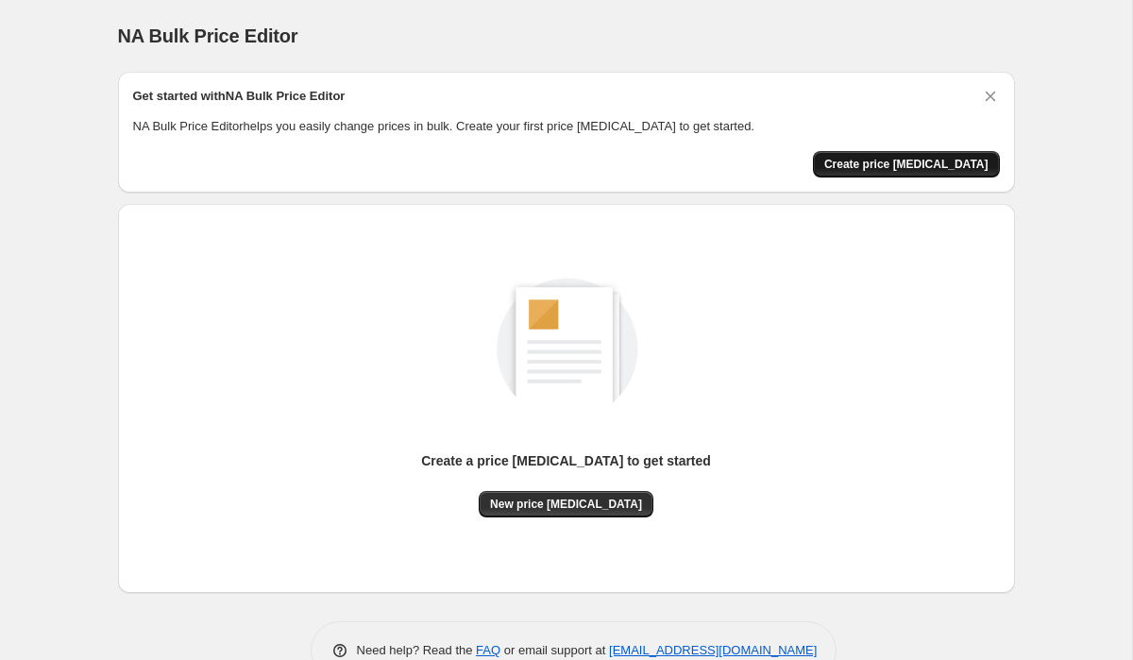
click at [963, 166] on span "Create price change job" at bounding box center [906, 164] width 164 height 15
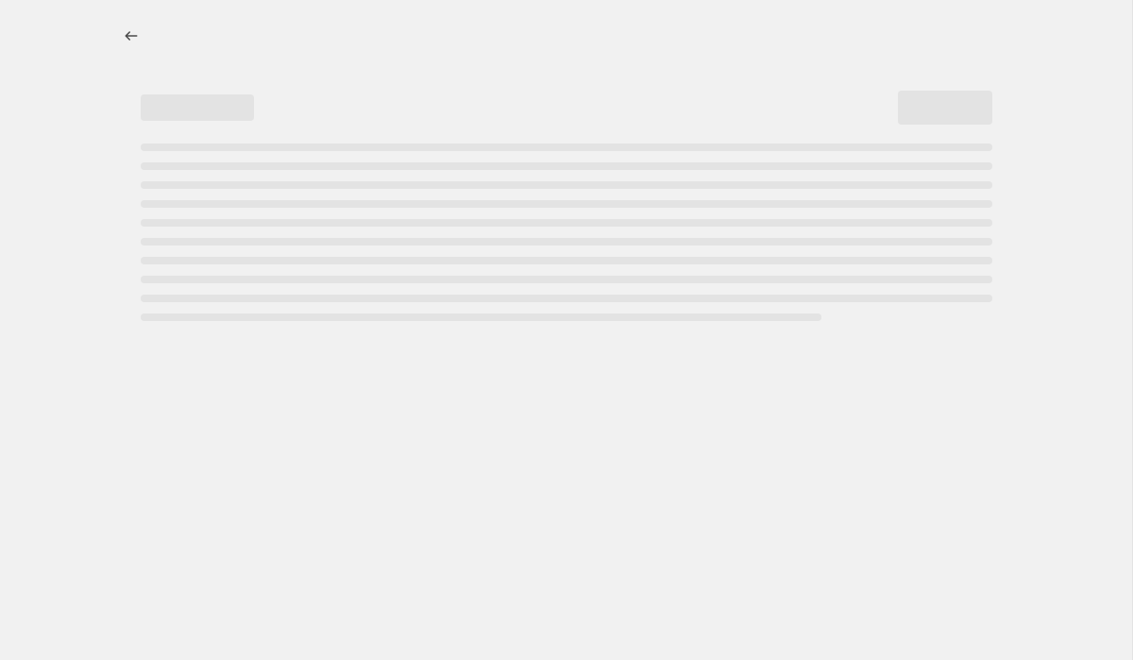
select select "percentage"
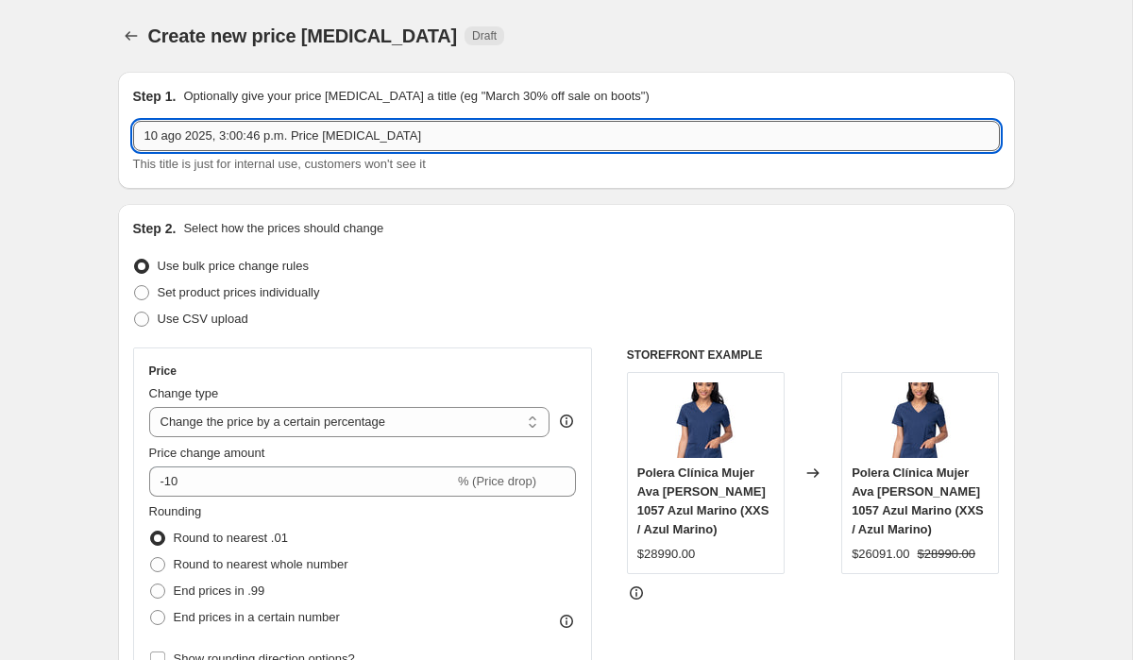
click at [399, 145] on input "10 ago 2025, 3:00:46 p.m. Price change job" at bounding box center [566, 136] width 867 height 30
drag, startPoint x: 417, startPoint y: 131, endPoint x: 129, endPoint y: 131, distance: 288.0
click at [129, 131] on div "Step 1. Optionally give your price change job a title (eg "March 30% off sale o…" at bounding box center [566, 130] width 897 height 117
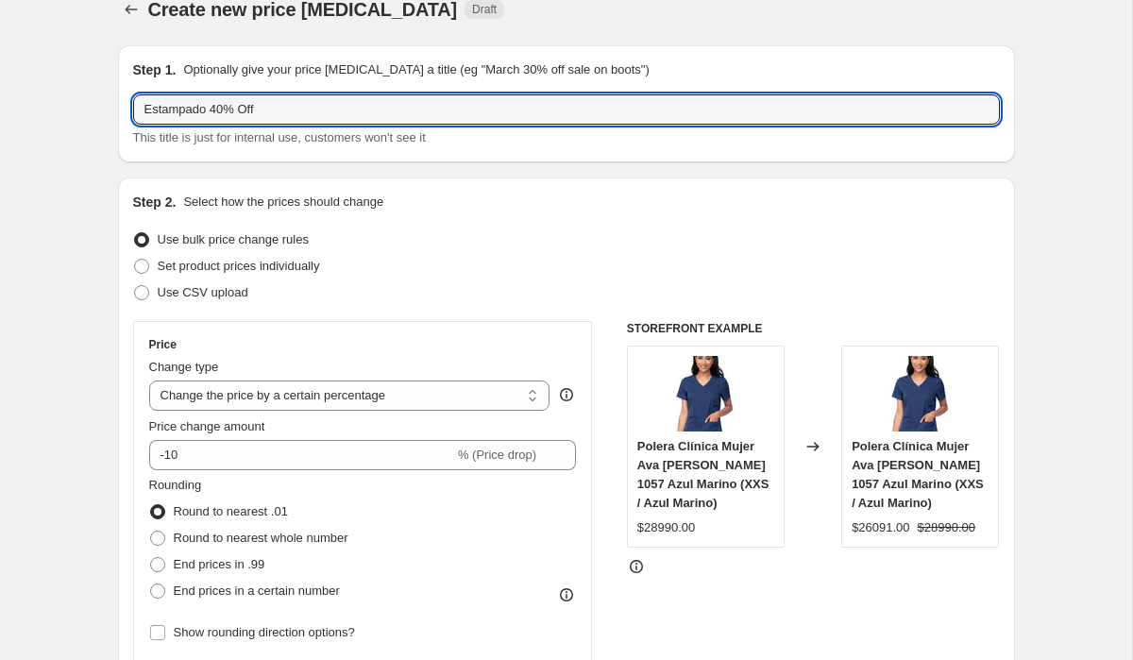
scroll to position [28, 0]
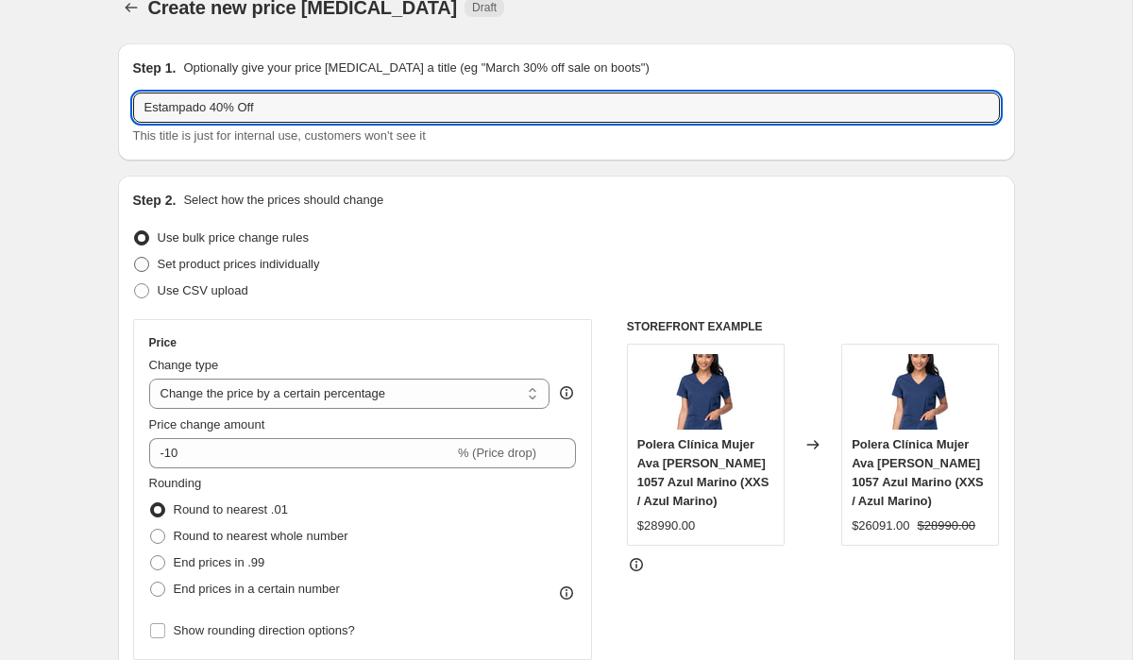
type input "Estampado 40% Off"
click at [143, 265] on span at bounding box center [141, 264] width 15 height 15
click at [135, 258] on input "Set product prices individually" at bounding box center [134, 257] width 1 height 1
radio input "true"
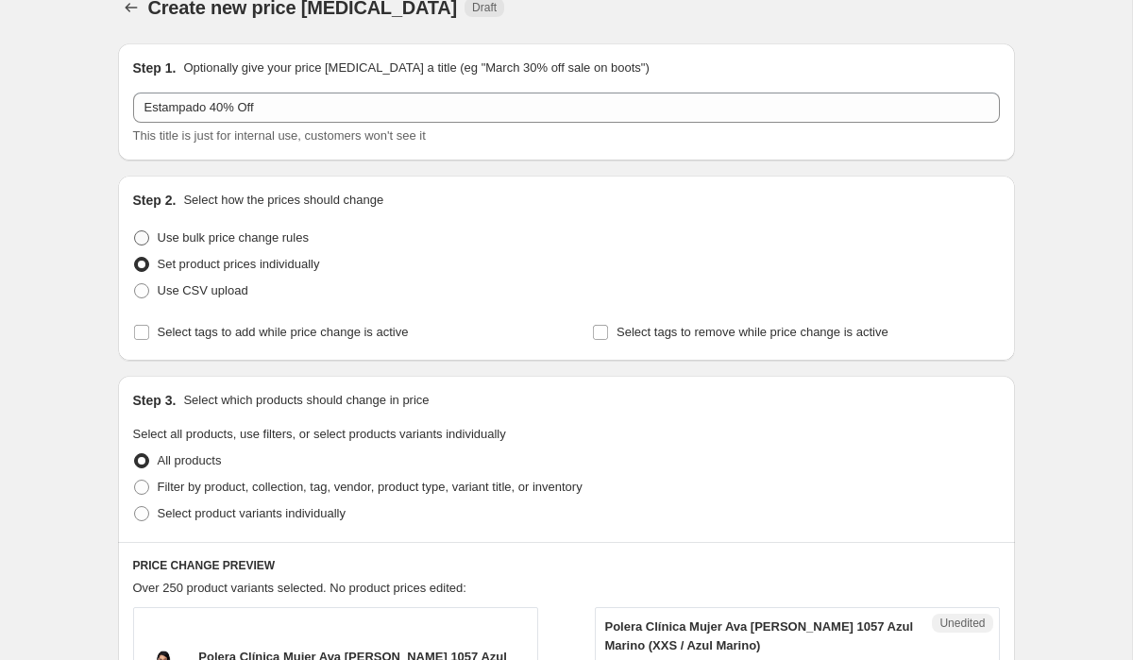
click at [150, 245] on label "Use bulk price change rules" at bounding box center [221, 238] width 176 height 26
click at [135, 231] on input "Use bulk price change rules" at bounding box center [134, 230] width 1 height 1
radio input "true"
select select "percentage"
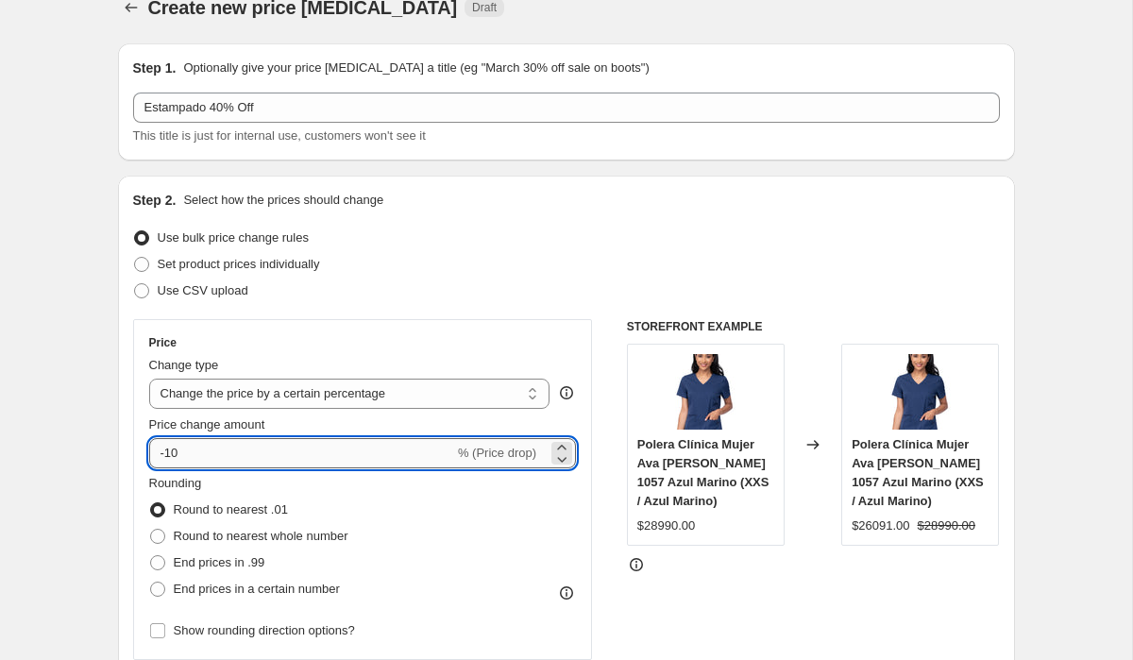
click at [233, 455] on input "-10" at bounding box center [301, 453] width 305 height 30
type input "-1"
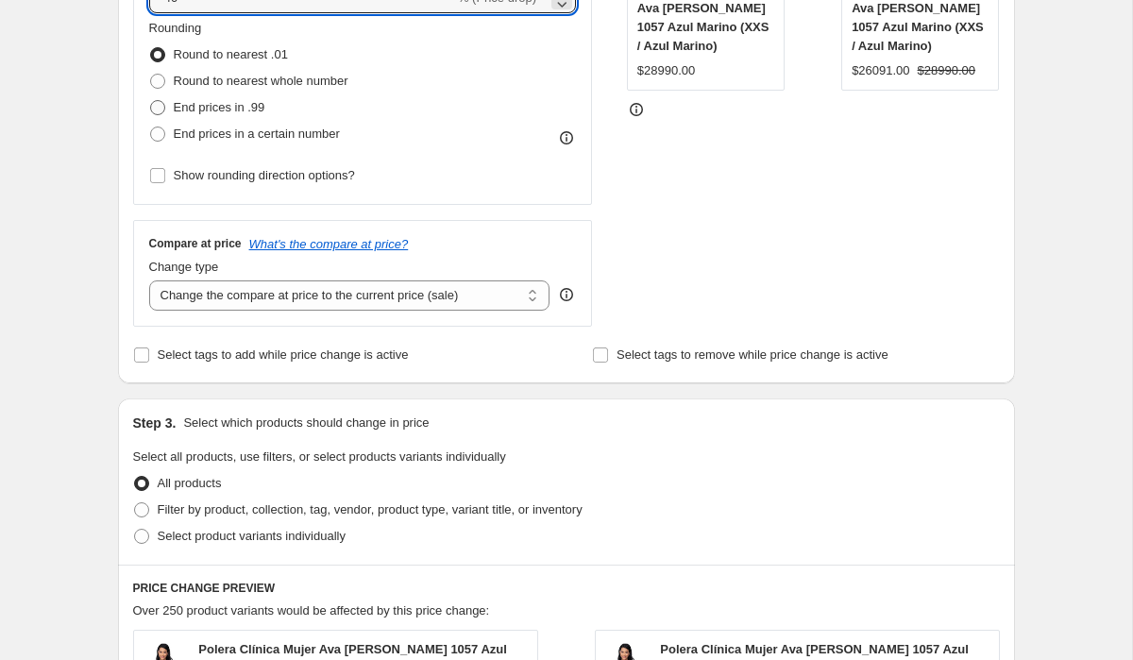
scroll to position [806, 0]
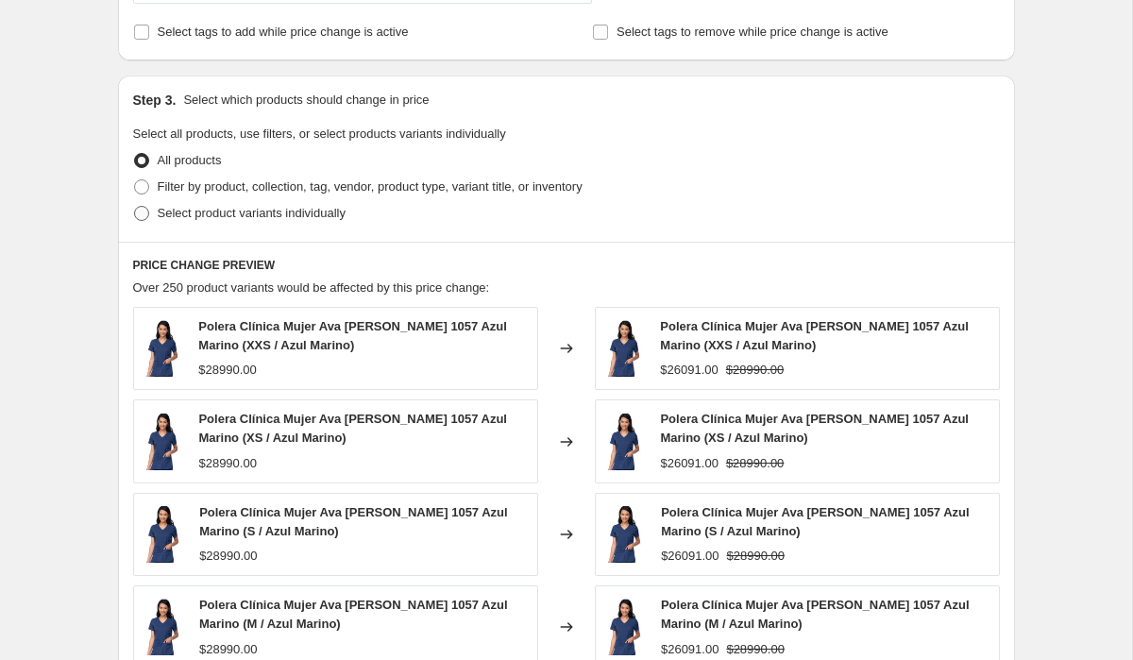
type input "-40"
click at [146, 212] on span at bounding box center [141, 213] width 15 height 15
click at [135, 207] on input "Select product variants individually" at bounding box center [134, 206] width 1 height 1
radio input "true"
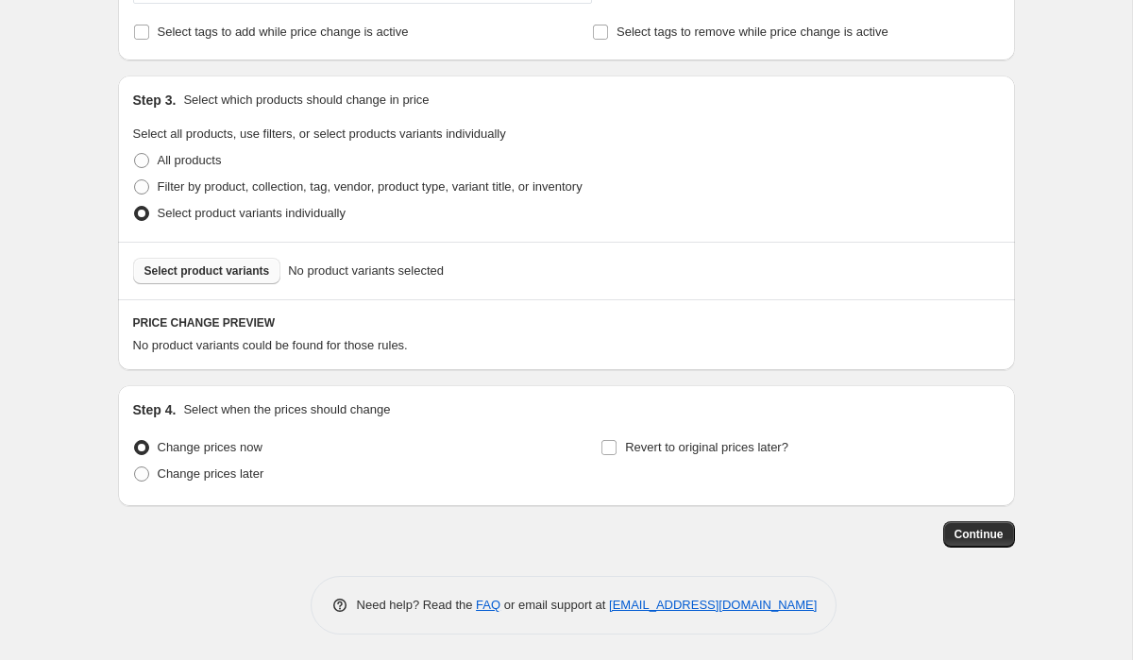
click at [196, 276] on span "Select product variants" at bounding box center [207, 270] width 126 height 15
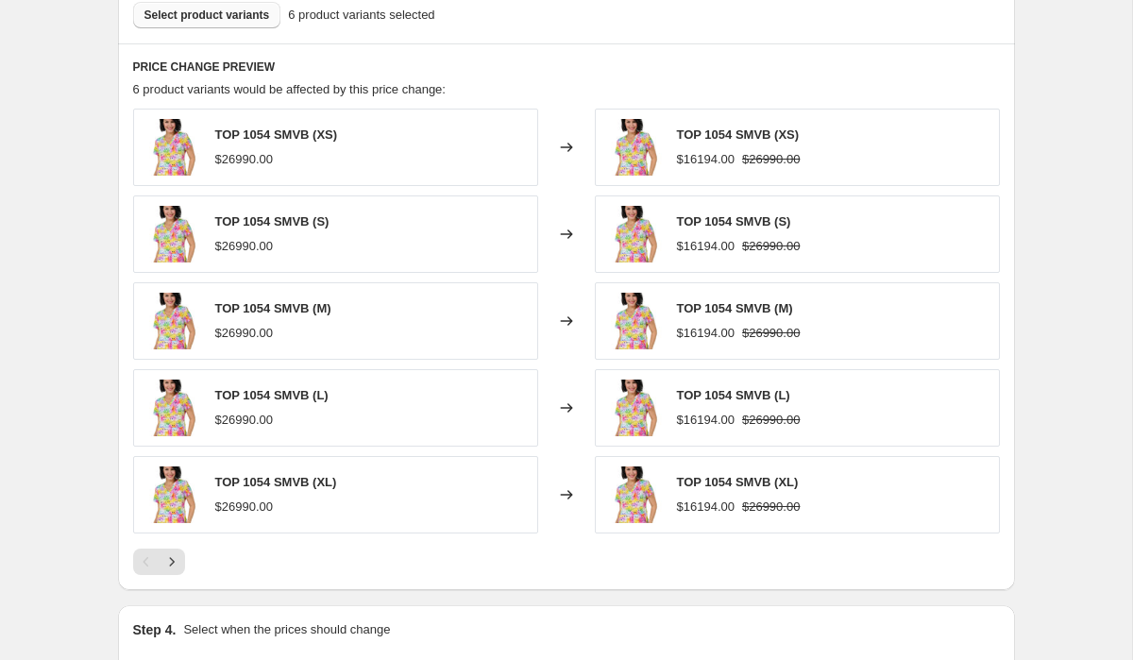
scroll to position [612, 0]
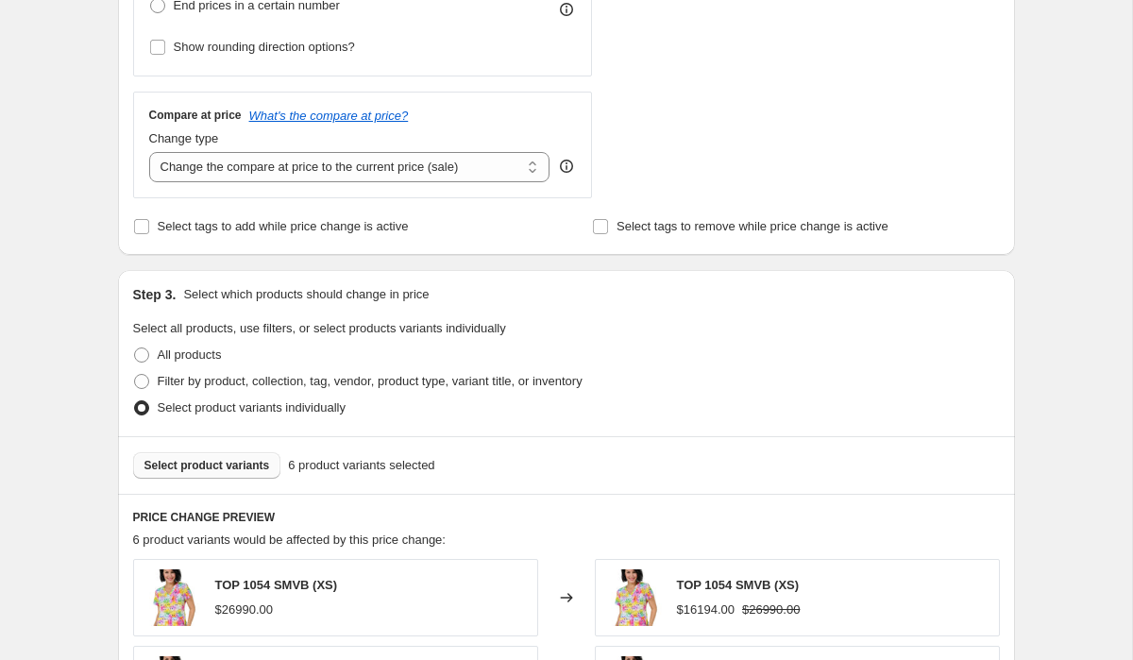
click at [251, 462] on span "Select product variants" at bounding box center [207, 465] width 126 height 15
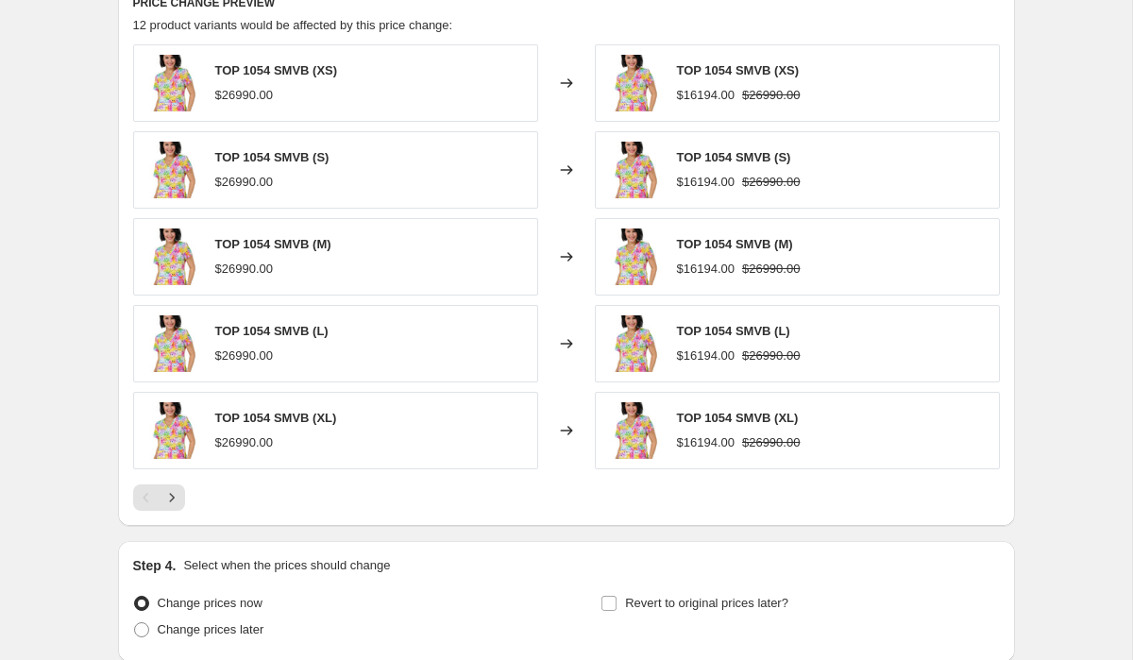
scroll to position [1285, 0]
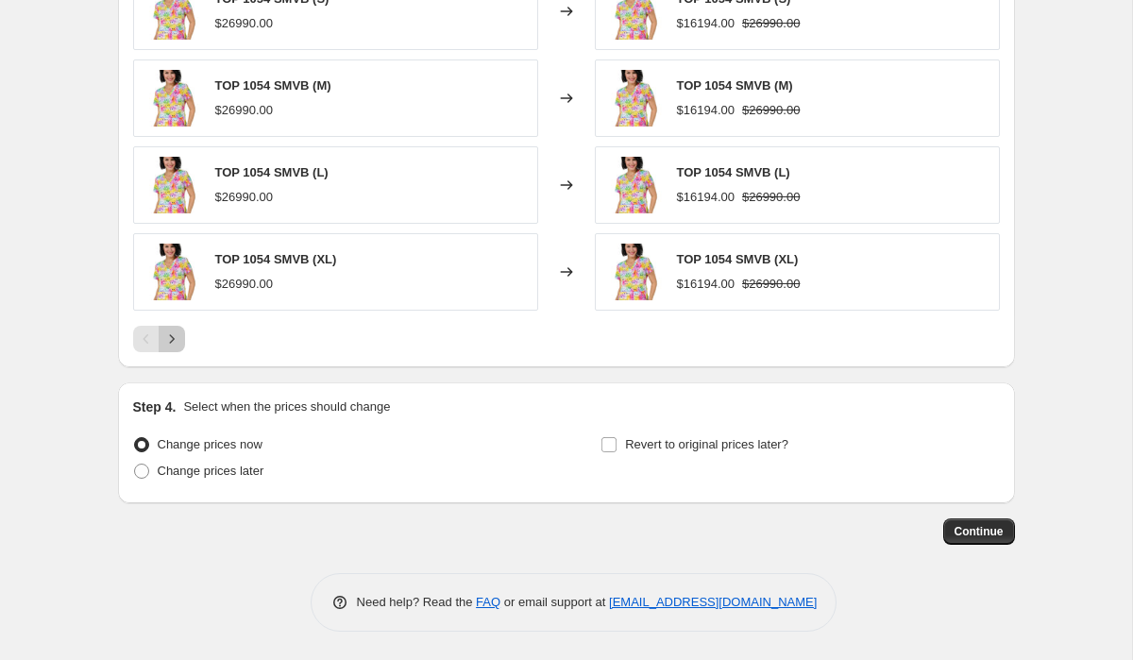
click at [169, 337] on icon "Next" at bounding box center [171, 339] width 19 height 19
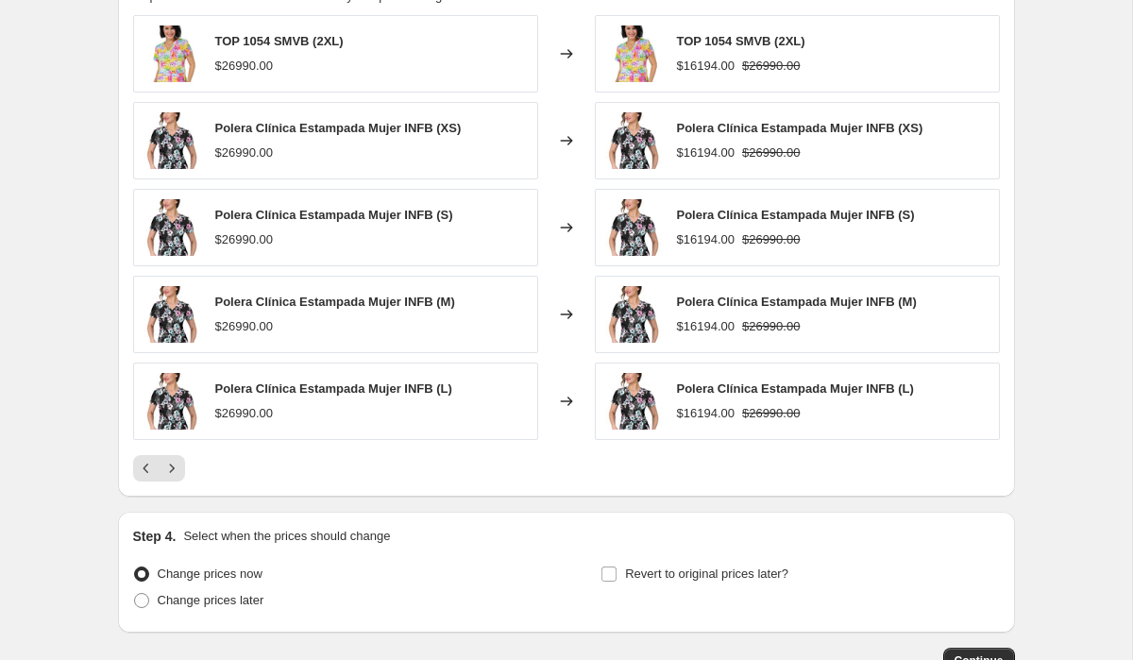
scroll to position [1020, 0]
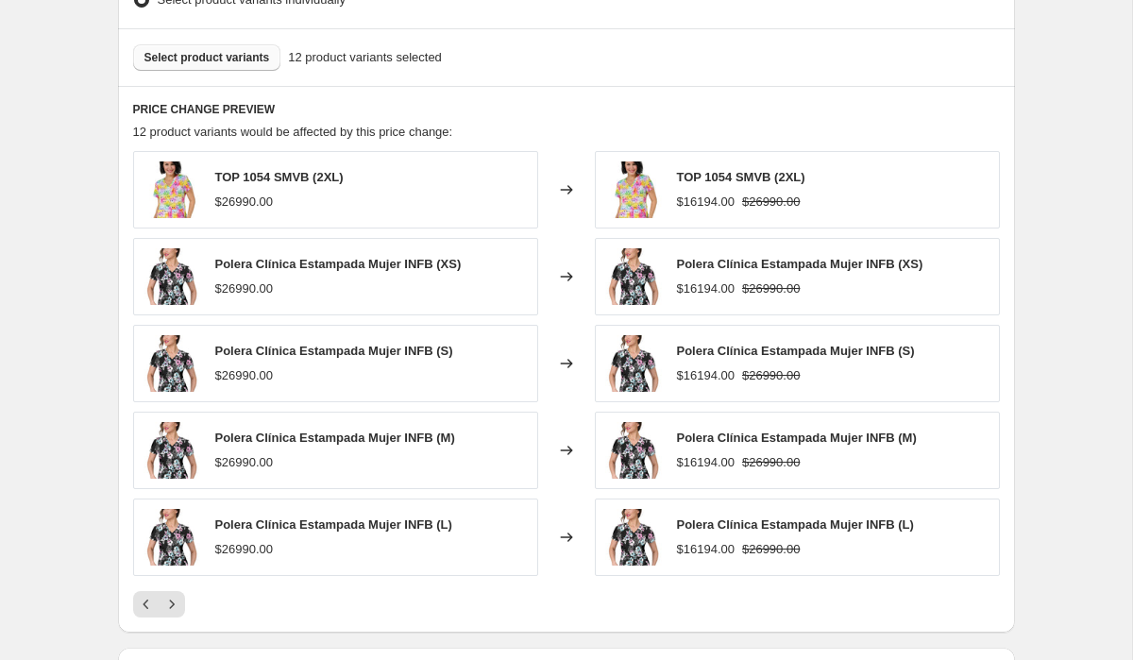
click at [241, 59] on span "Select product variants" at bounding box center [207, 57] width 126 height 15
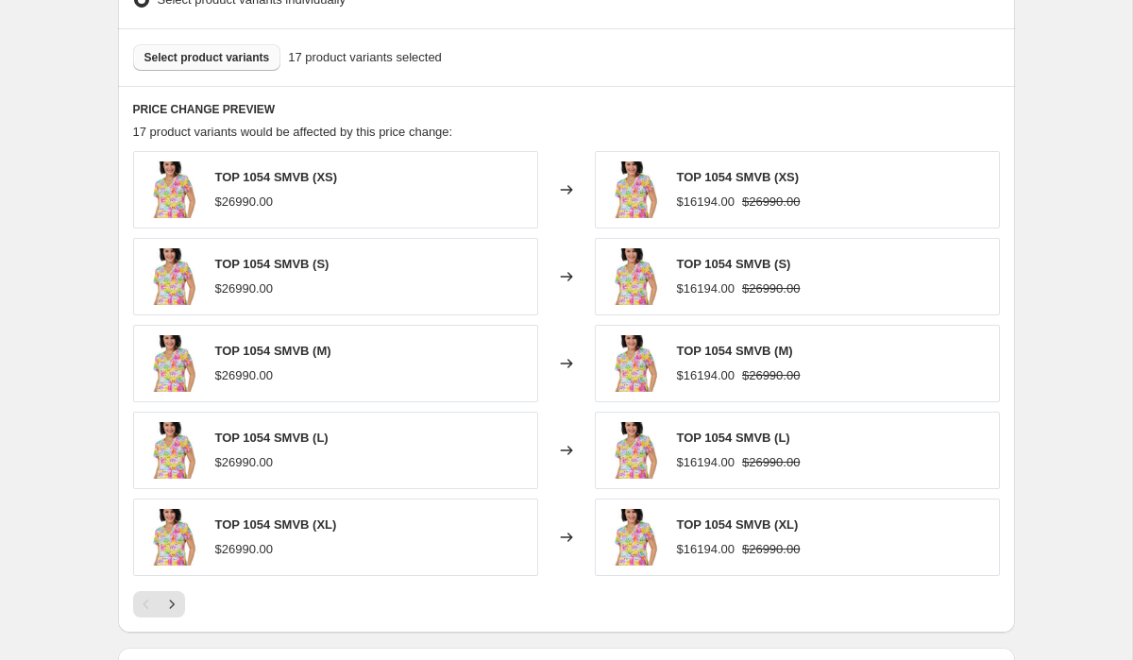
click at [218, 51] on span "Select product variants" at bounding box center [207, 57] width 126 height 15
click at [179, 52] on span "Select product variants" at bounding box center [207, 57] width 126 height 15
click at [225, 57] on span "Select product variants" at bounding box center [207, 57] width 126 height 15
click at [213, 60] on span "Select product variants" at bounding box center [207, 57] width 126 height 15
click at [224, 59] on span "Select product variants" at bounding box center [207, 57] width 126 height 15
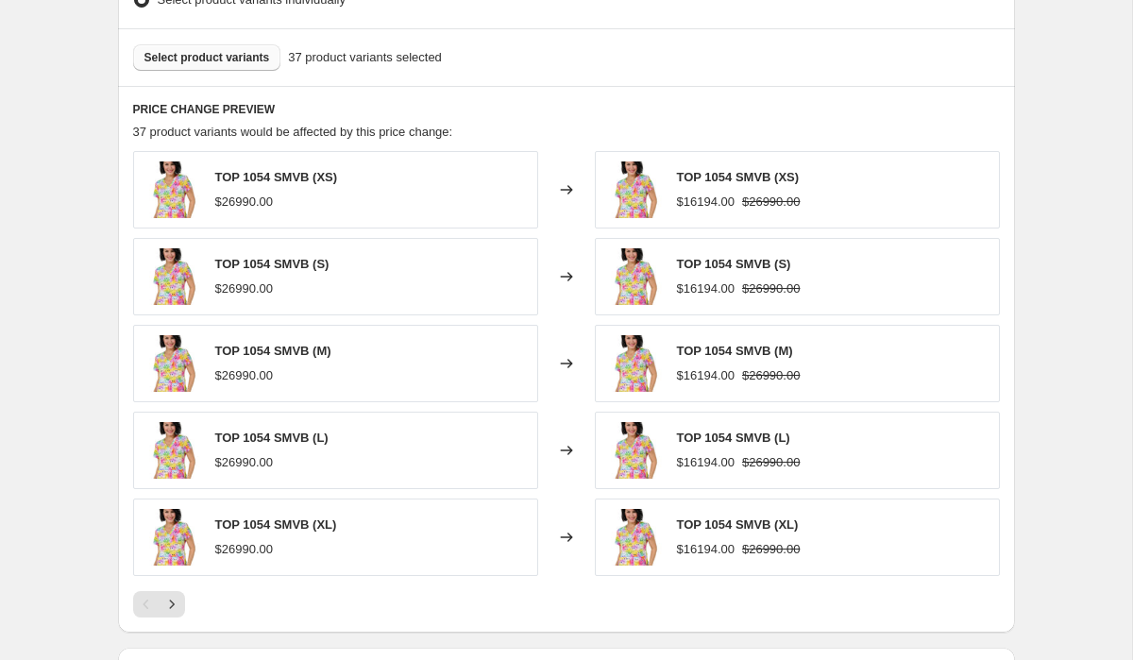
click at [226, 54] on span "Select product variants" at bounding box center [207, 57] width 126 height 15
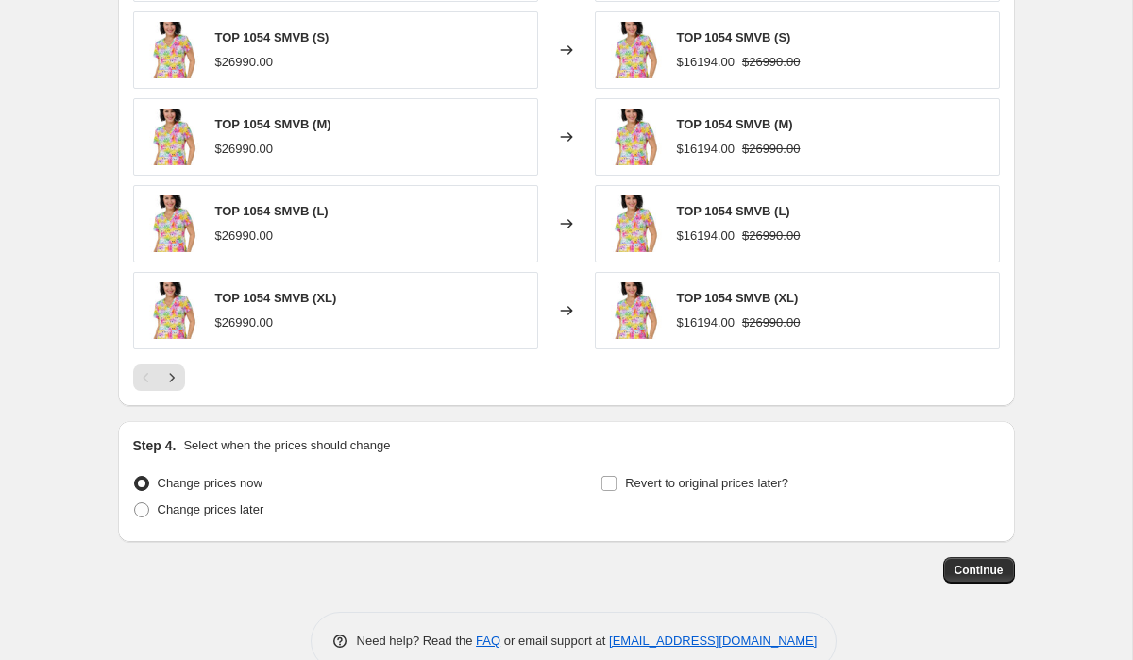
scroll to position [1285, 0]
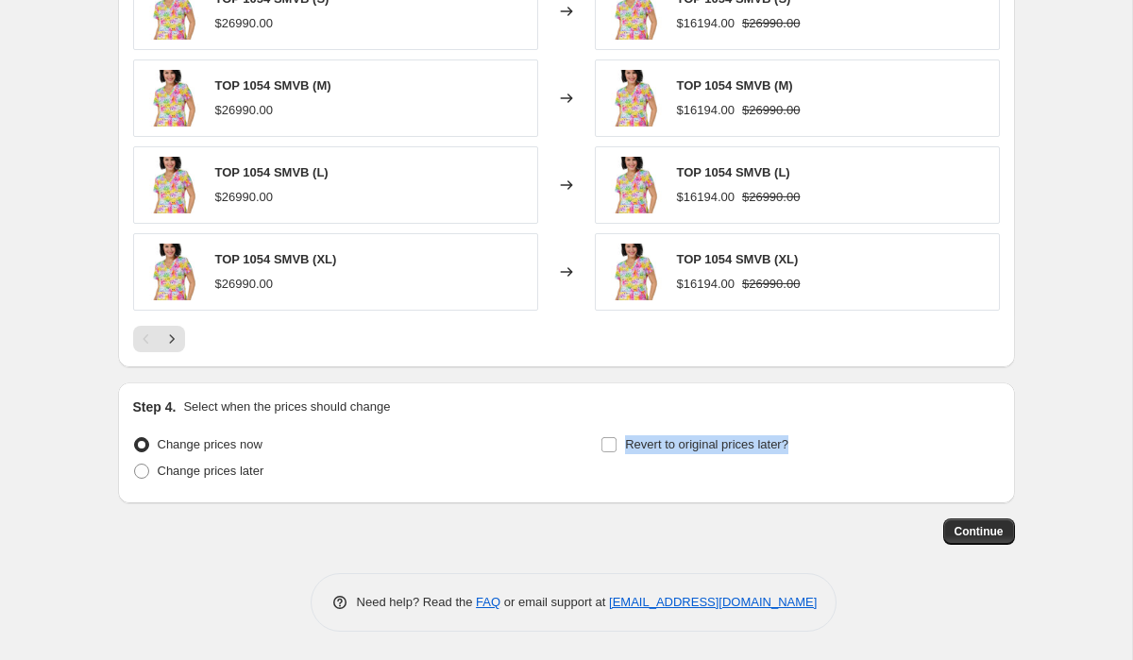
drag, startPoint x: 840, startPoint y: 450, endPoint x: 581, endPoint y: 450, distance: 258.8
click at [581, 450] on div "Change prices now Change prices later Revert to original prices later?" at bounding box center [566, 460] width 867 height 57
click at [497, 468] on div "Change prices later" at bounding box center [332, 471] width 399 height 26
drag, startPoint x: 281, startPoint y: 447, endPoint x: 161, endPoint y: 446, distance: 120.9
click at [161, 446] on div "Change prices now" at bounding box center [332, 445] width 399 height 26
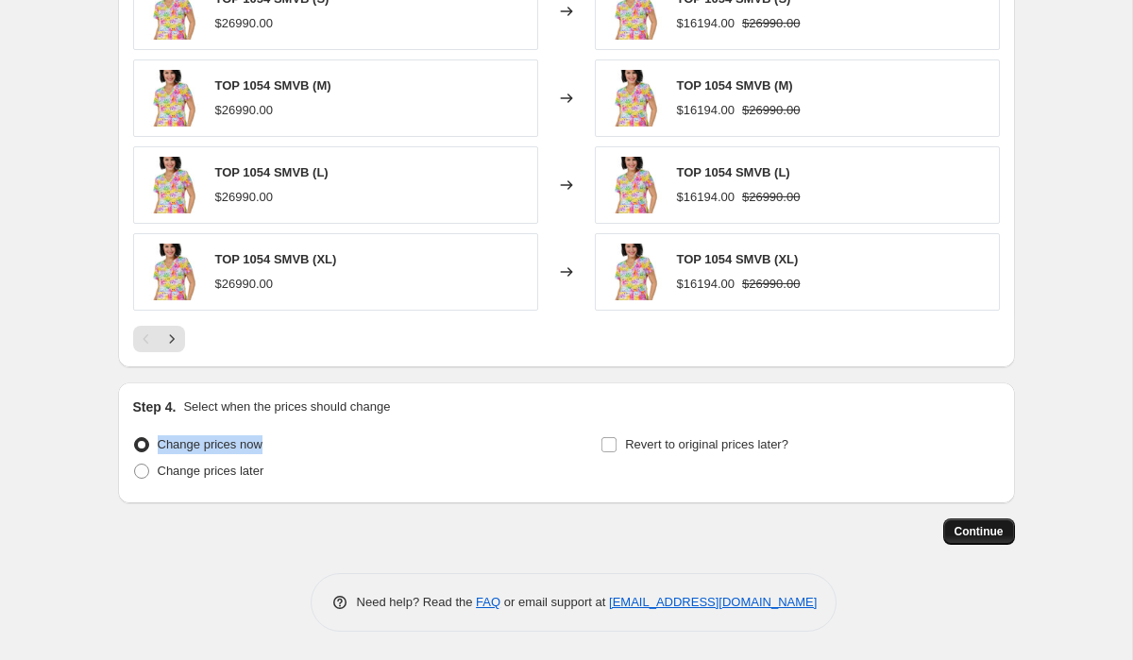
click at [977, 535] on span "Continue" at bounding box center [979, 531] width 49 height 15
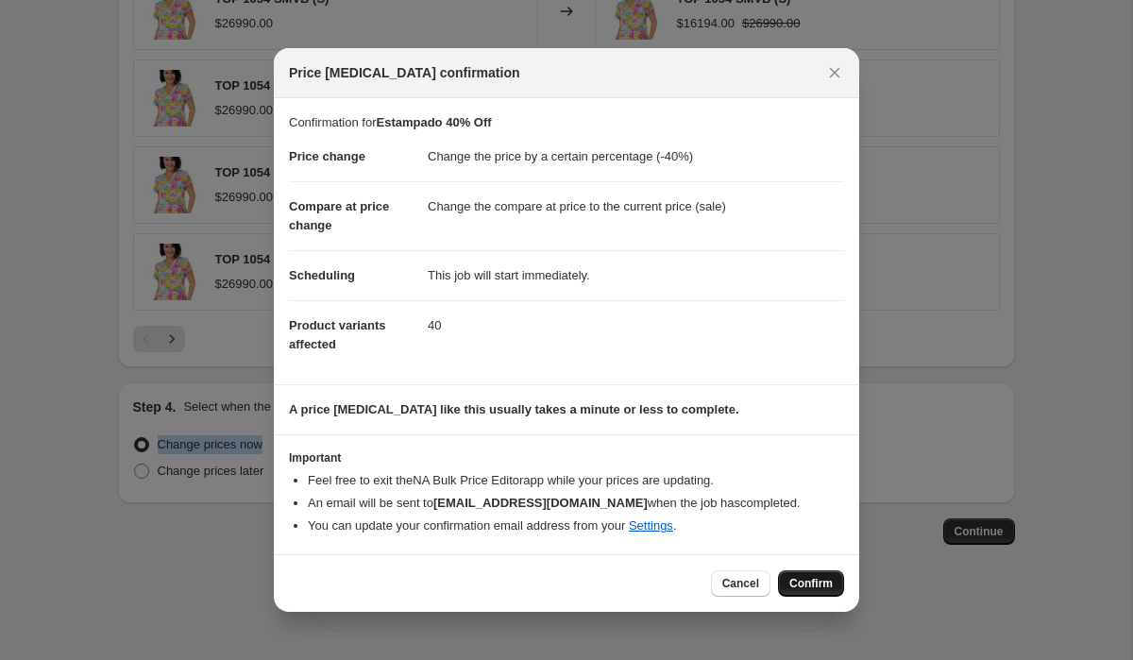
click at [815, 589] on span "Confirm" at bounding box center [810, 583] width 43 height 15
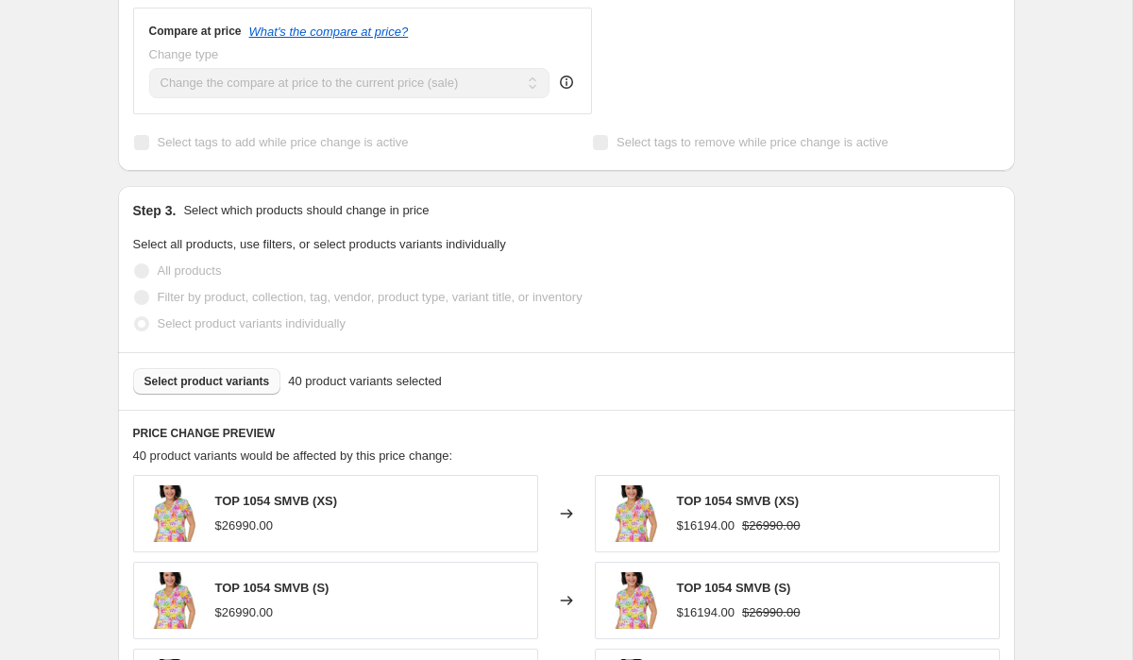
scroll to position [708, 0]
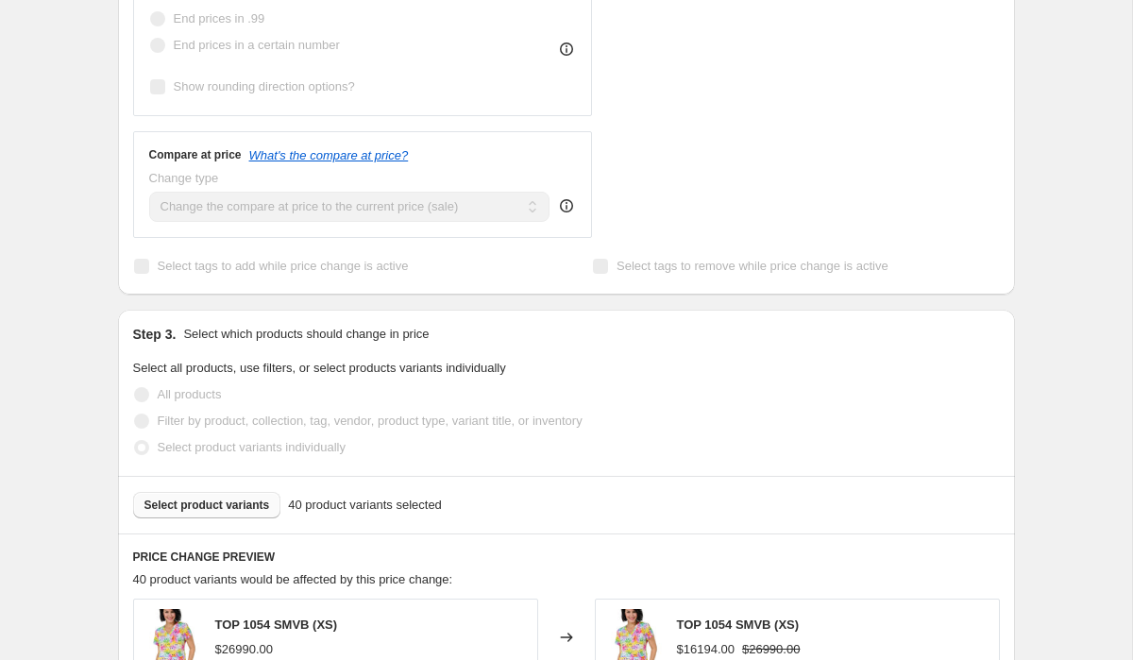
select select "percentage"
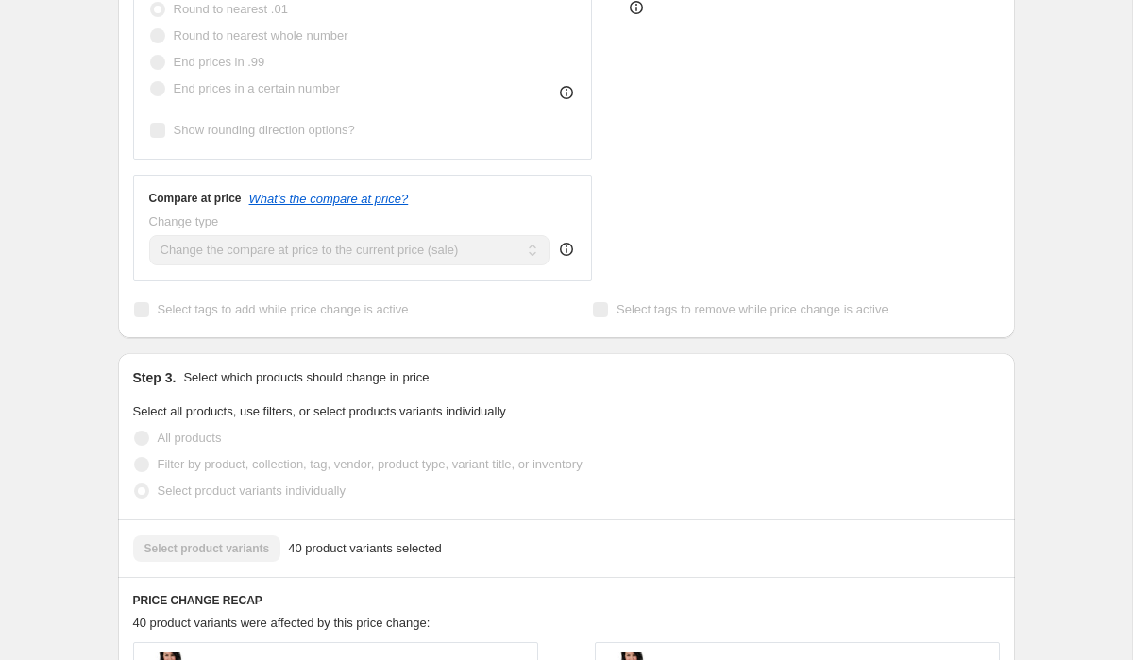
scroll to position [0, 0]
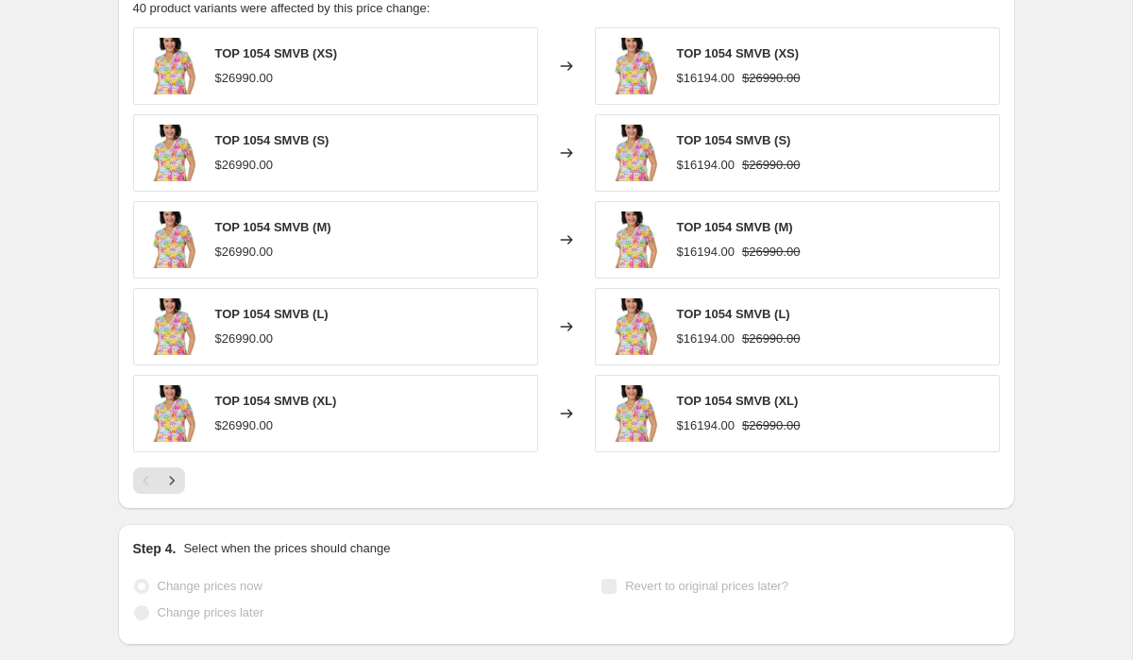
scroll to position [1286, 0]
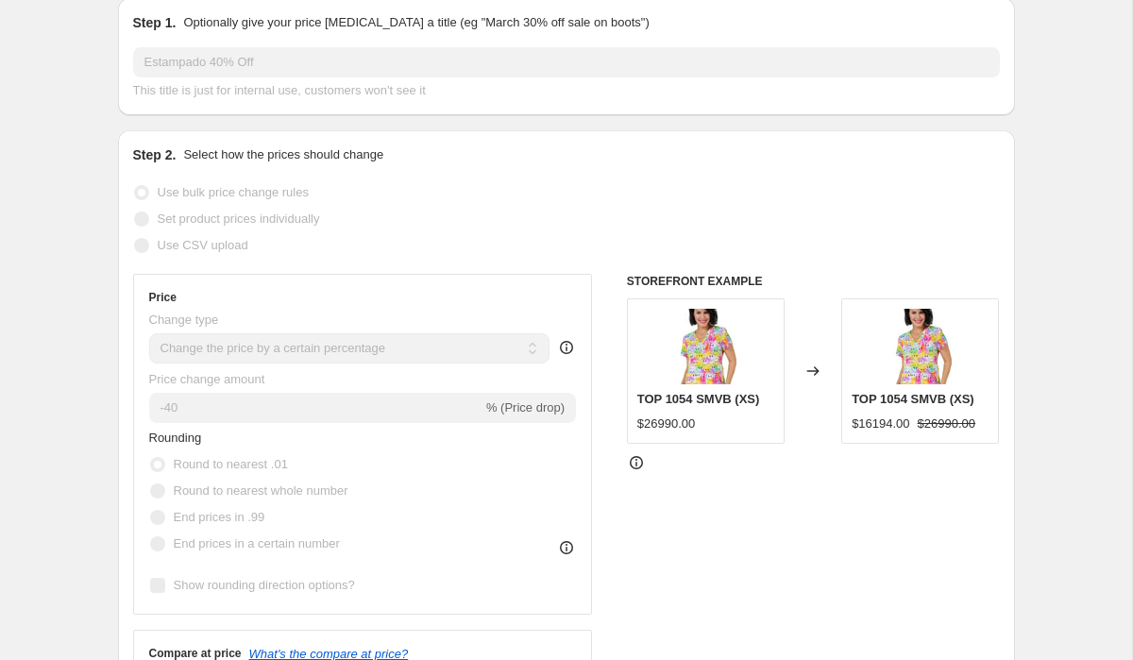
scroll to position [0, 0]
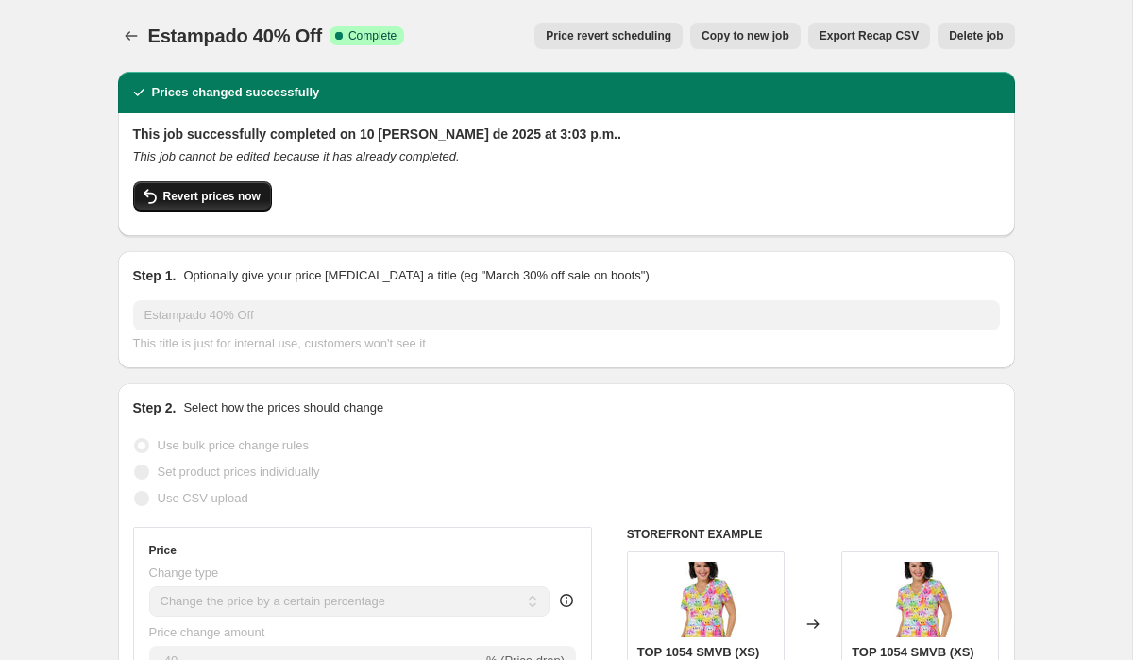
click at [147, 190] on icon "button" at bounding box center [150, 196] width 13 height 15
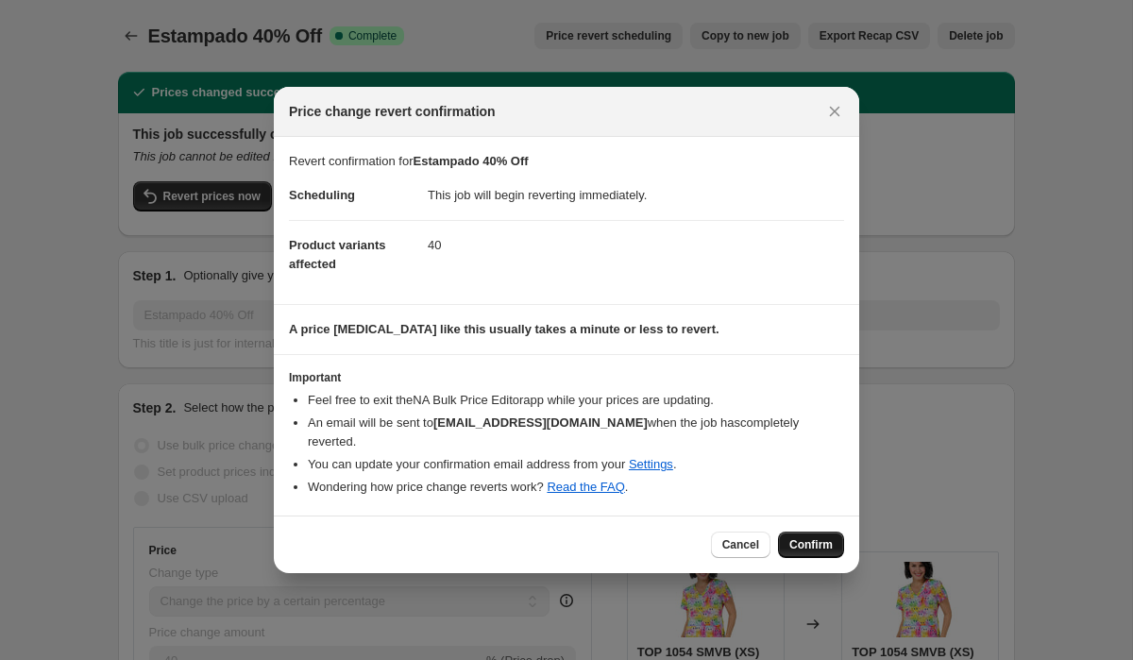
click at [799, 532] on button "Confirm" at bounding box center [811, 545] width 66 height 26
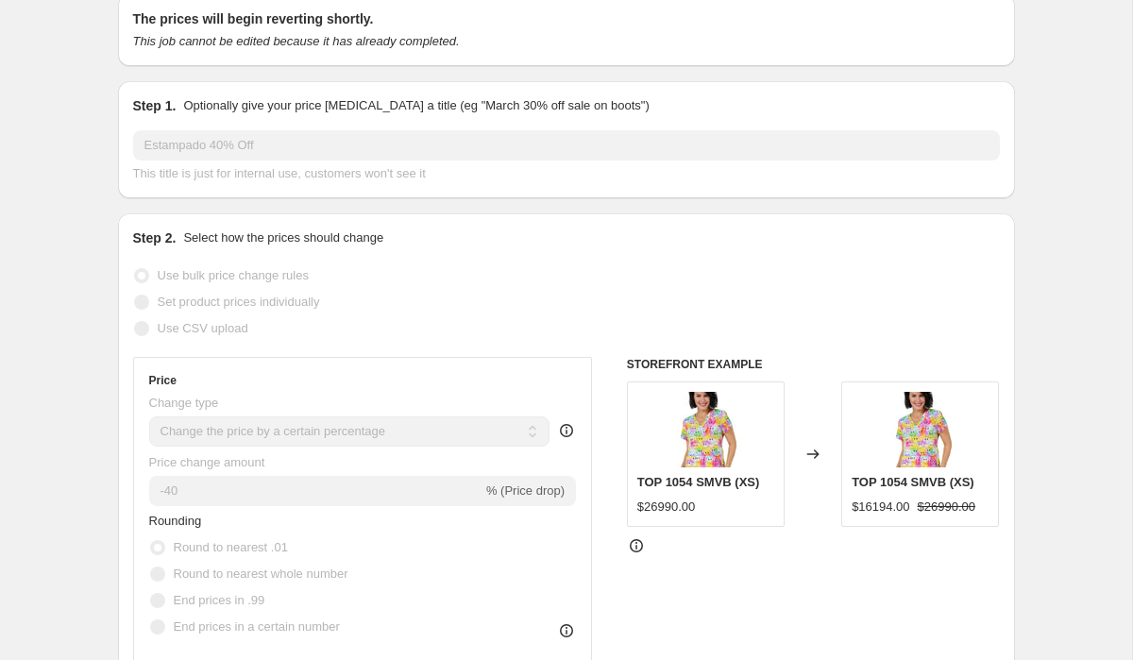
scroll to position [82, 0]
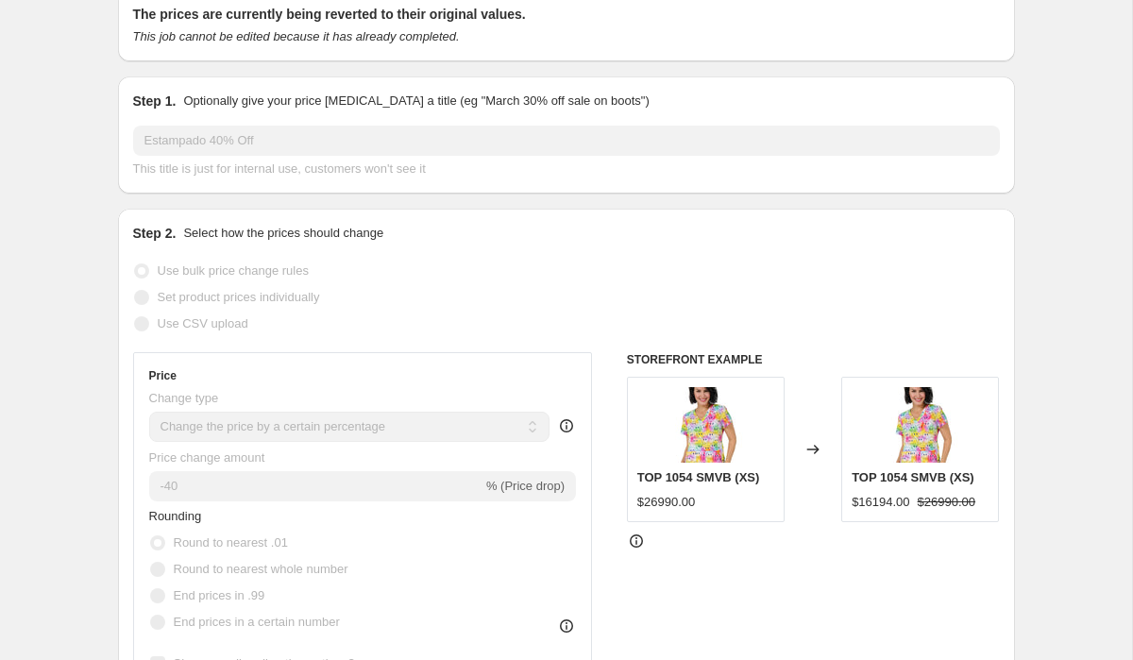
select select "percentage"
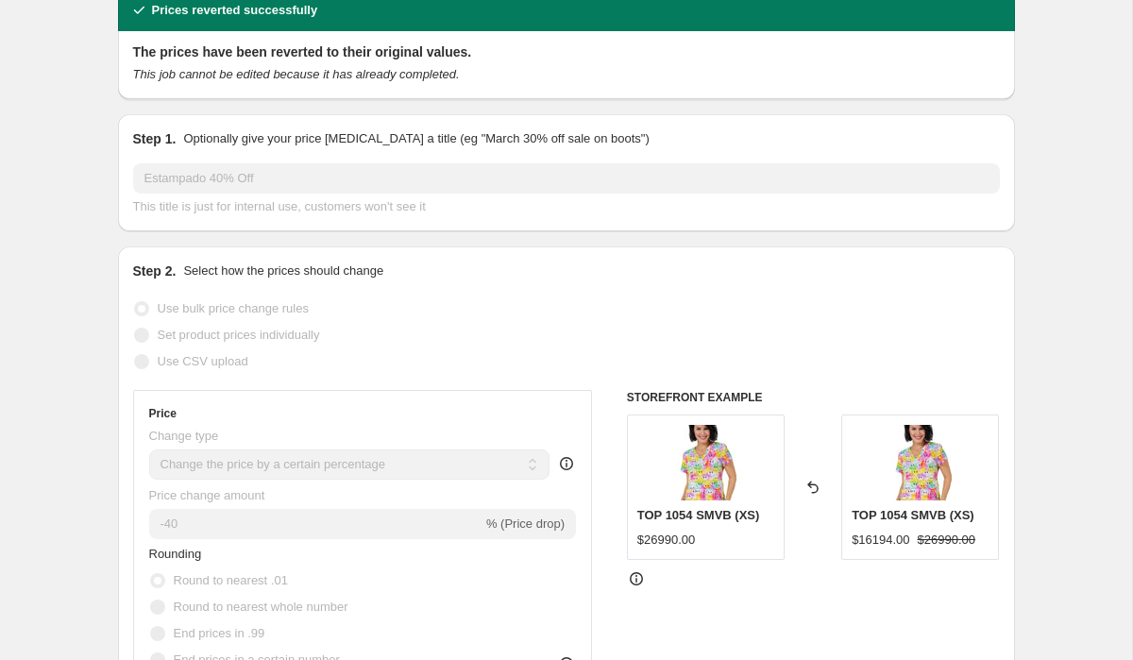
scroll to position [0, 0]
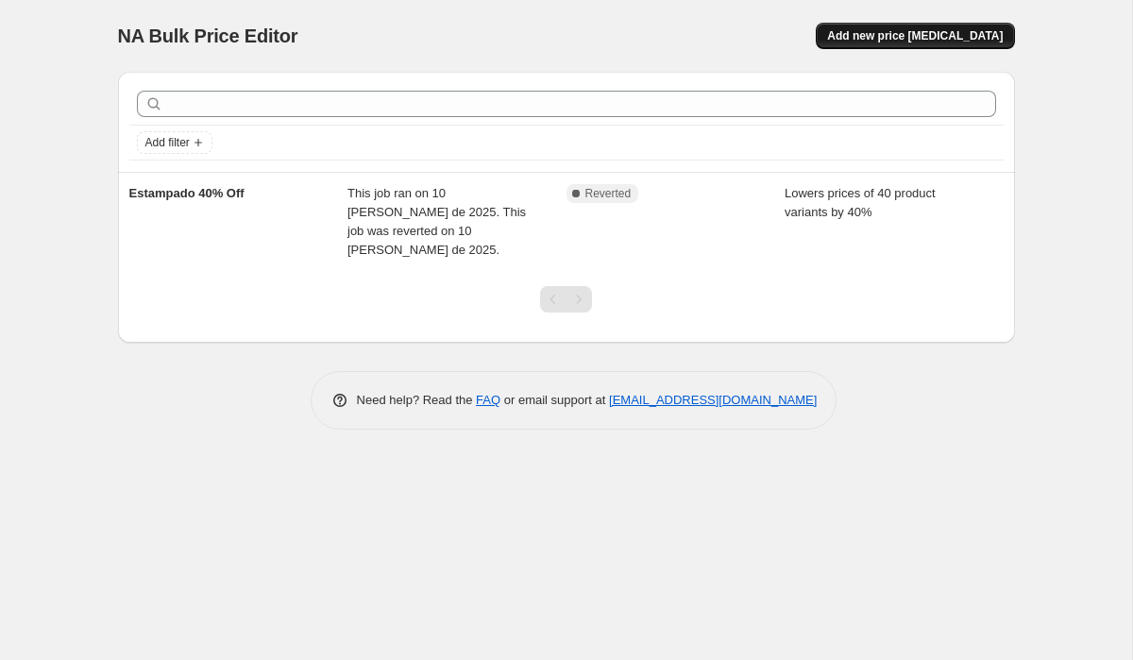
click at [894, 36] on span "Add new price [MEDICAL_DATA]" at bounding box center [915, 35] width 176 height 15
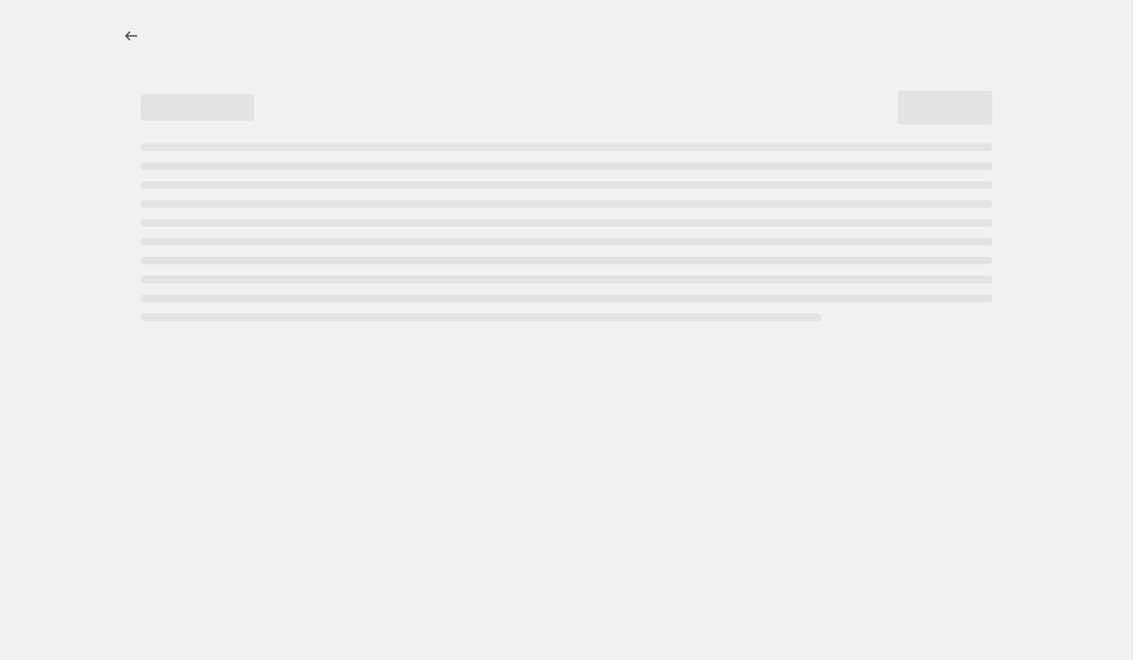
select select "percentage"
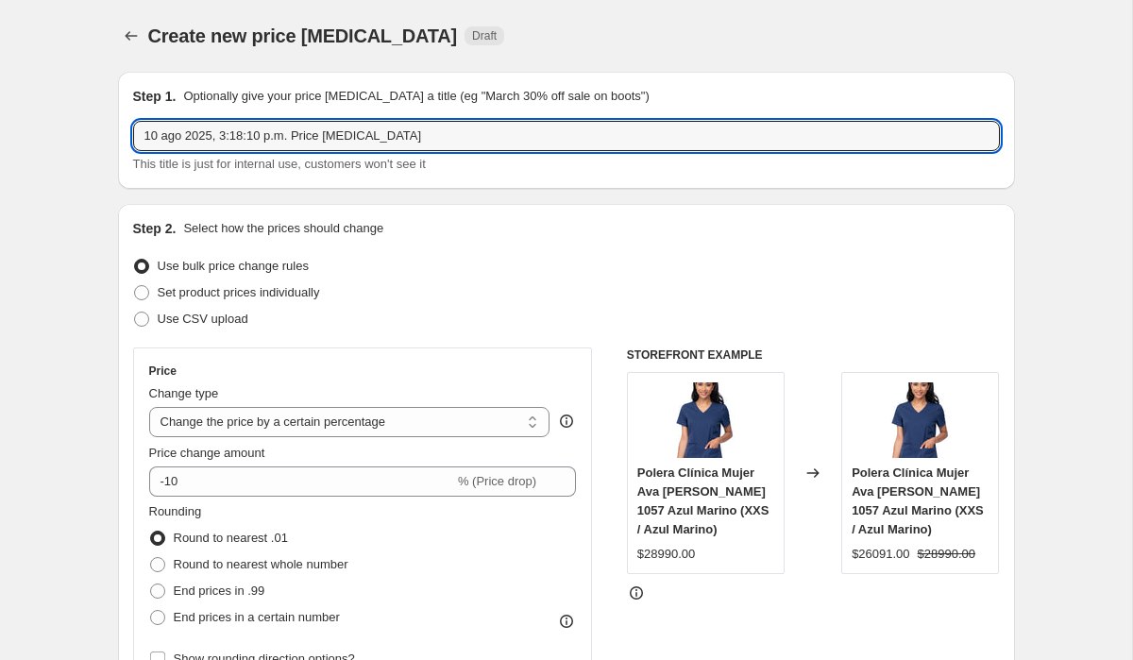
drag, startPoint x: 414, startPoint y: 138, endPoint x: -18, endPoint y: 137, distance: 431.6
click at [0, 137] on html "Home Settings Plans Skip to content Create new price [MEDICAL_DATA]. This page …" at bounding box center [566, 330] width 1133 height 660
type input "40% Off Print"
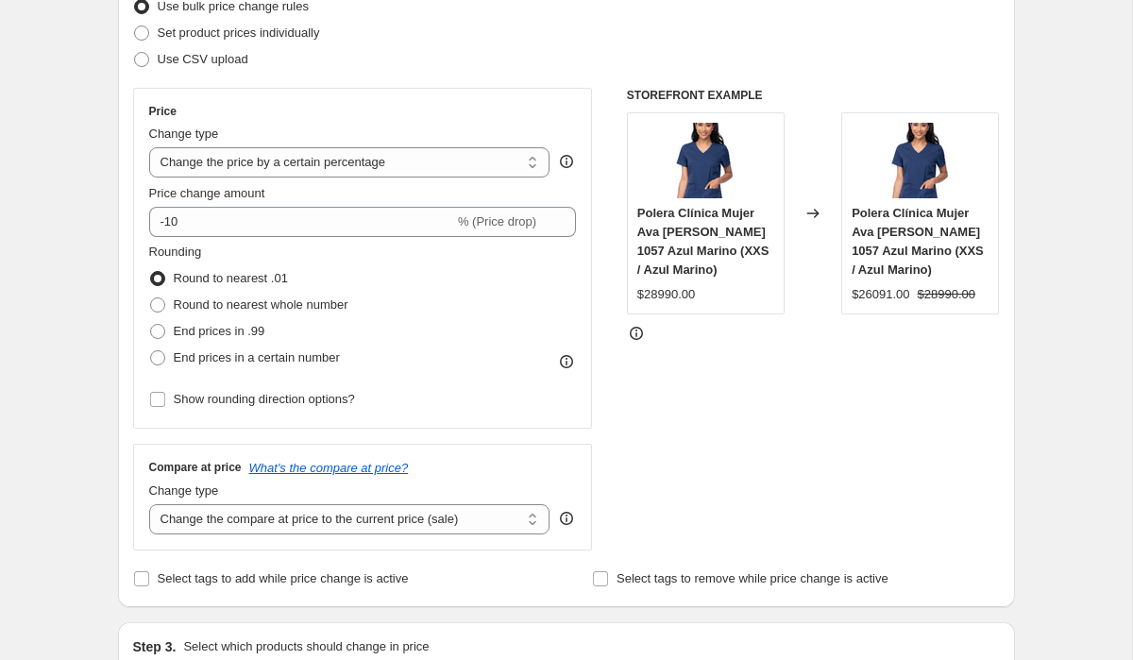
scroll to position [279, 0]
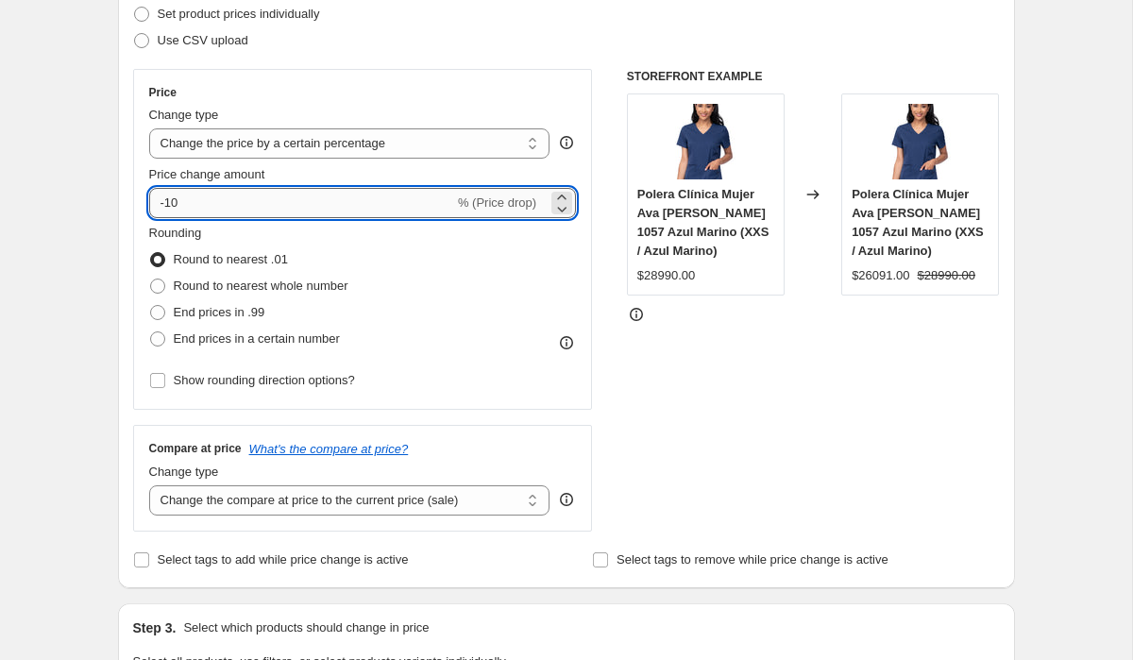
click at [192, 206] on input "-10" at bounding box center [301, 203] width 305 height 30
type input "-1"
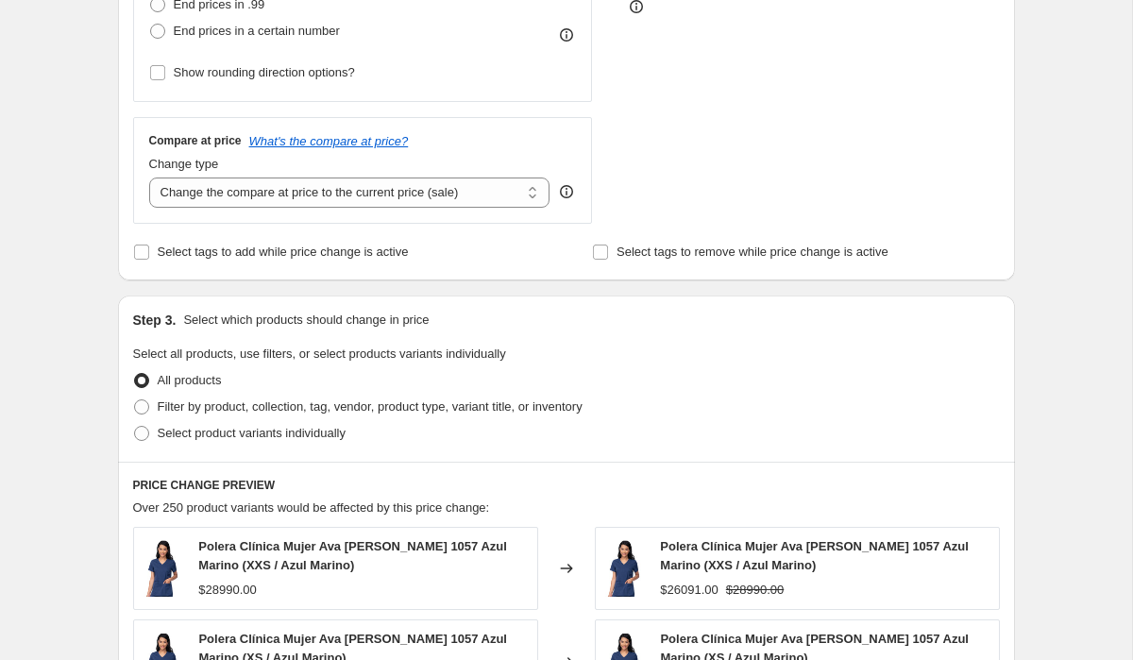
scroll to position [653, 0]
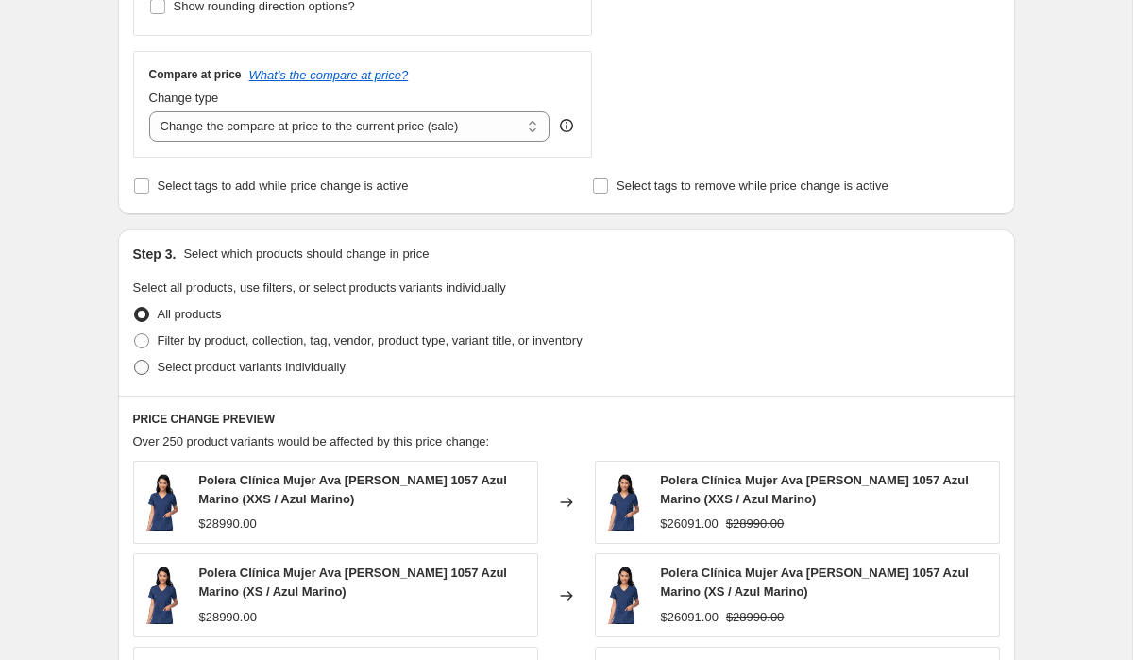
type input "-40"
click at [139, 366] on span at bounding box center [141, 367] width 15 height 15
click at [135, 361] on input "Select product variants individually" at bounding box center [134, 360] width 1 height 1
radio input "true"
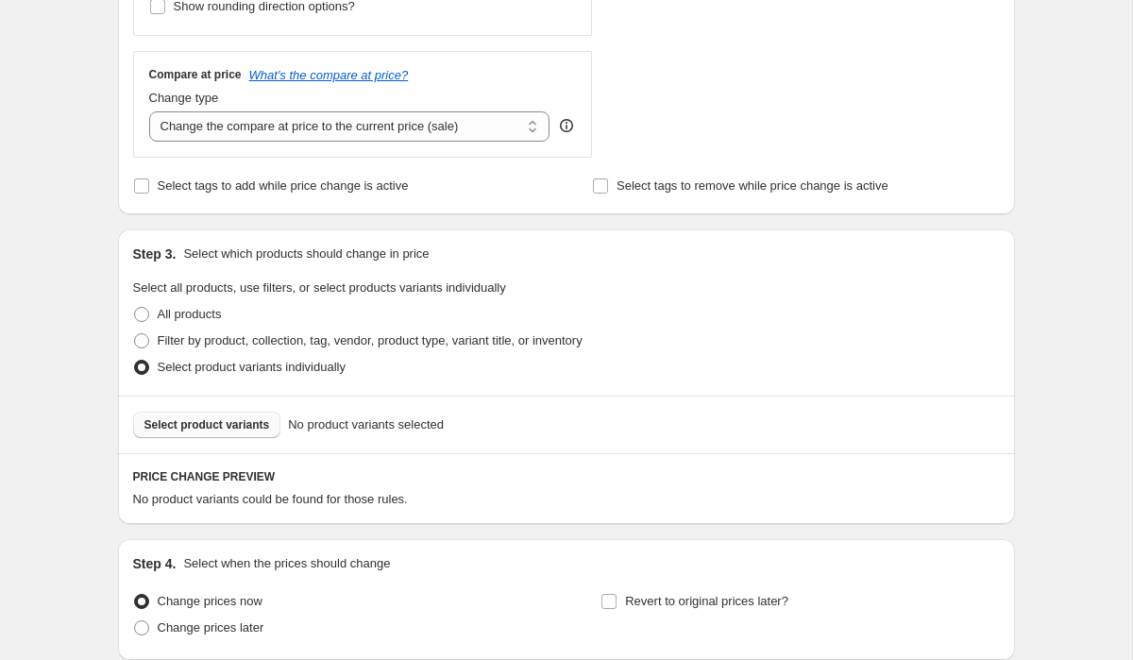
click at [164, 420] on span "Select product variants" at bounding box center [207, 424] width 126 height 15
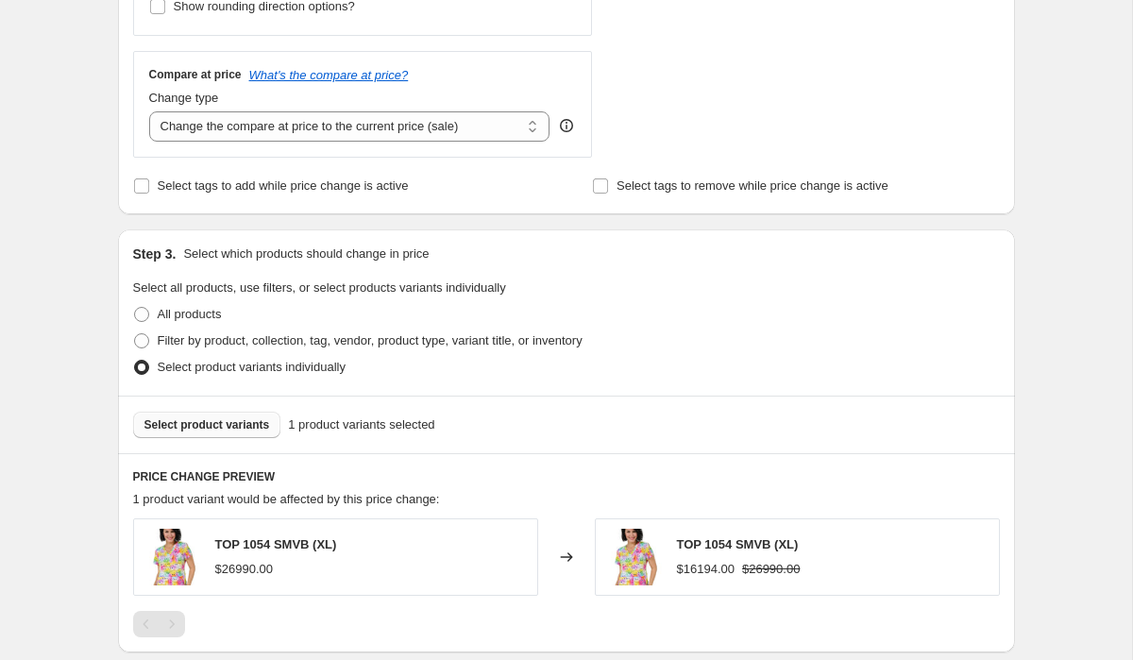
click at [215, 420] on span "Select product variants" at bounding box center [207, 424] width 126 height 15
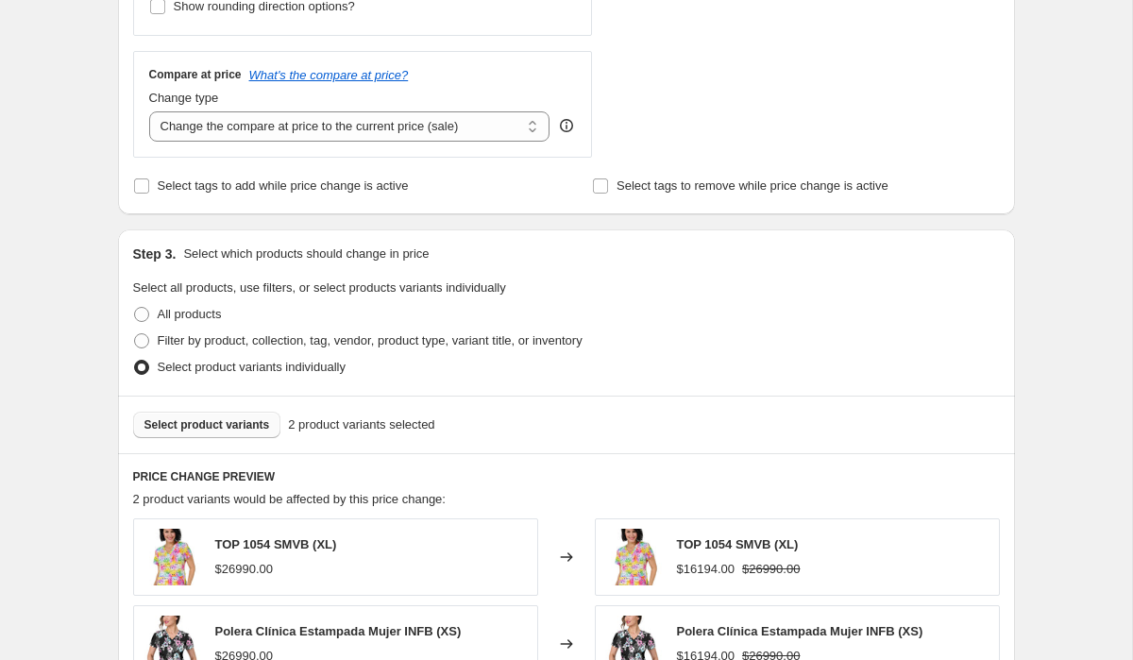
click at [249, 412] on button "Select product variants" at bounding box center [207, 425] width 148 height 26
click at [228, 423] on span "Select product variants" at bounding box center [207, 424] width 126 height 15
click at [218, 418] on span "Select product variants" at bounding box center [207, 424] width 126 height 15
click at [231, 423] on span "Select product variants" at bounding box center [207, 424] width 126 height 15
click at [206, 419] on span "Select product variants" at bounding box center [207, 424] width 126 height 15
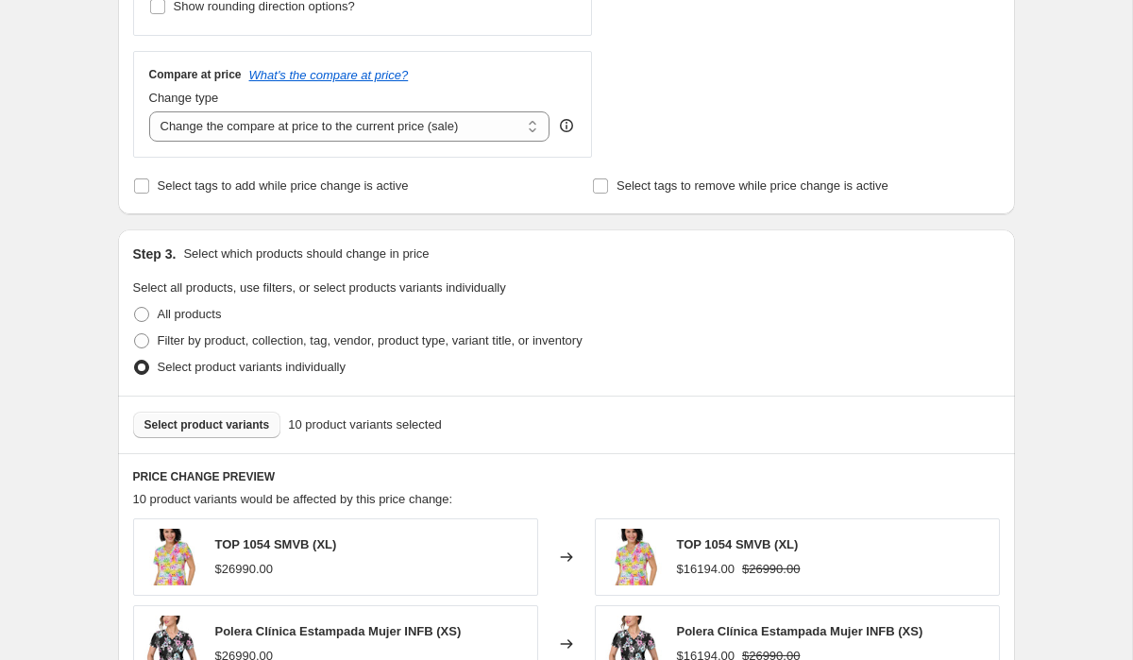
click at [204, 430] on span "Select product variants" at bounding box center [207, 424] width 126 height 15
click at [225, 430] on span "Select product variants" at bounding box center [207, 424] width 126 height 15
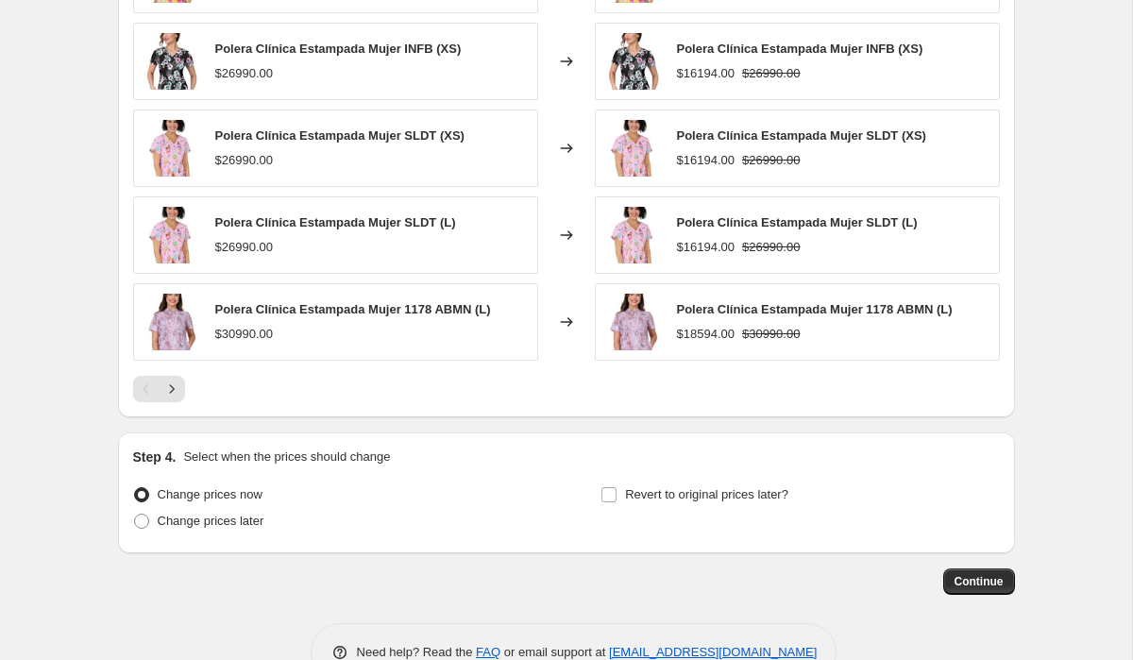
scroll to position [1285, 0]
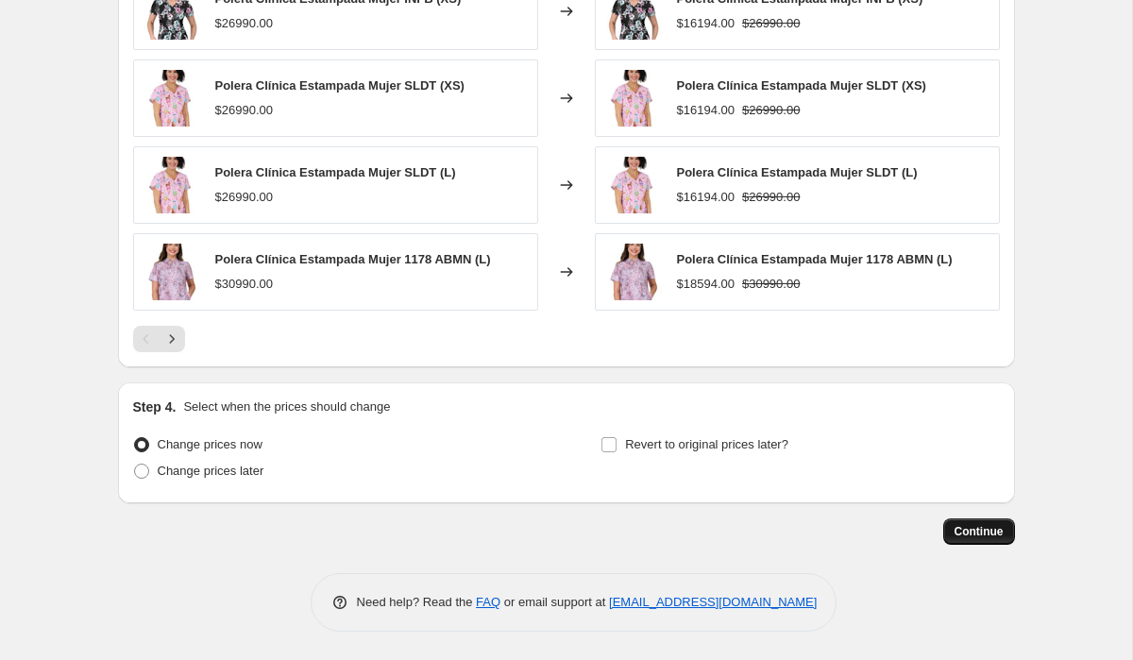
click at [958, 528] on span "Continue" at bounding box center [979, 531] width 49 height 15
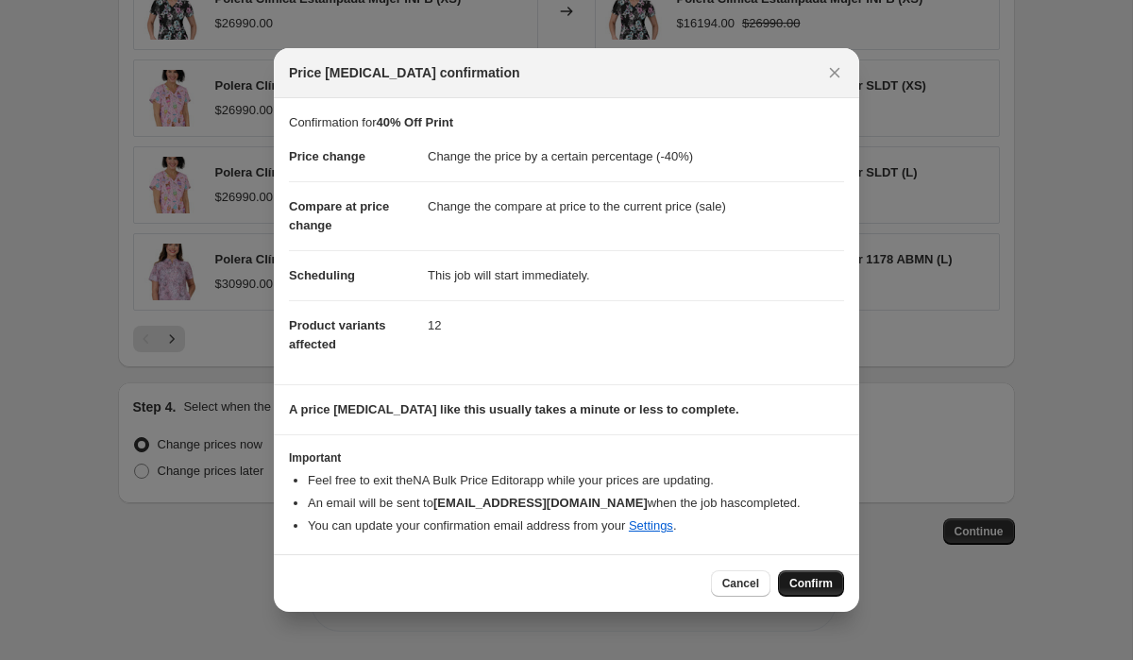
click at [802, 586] on span "Confirm" at bounding box center [810, 583] width 43 height 15
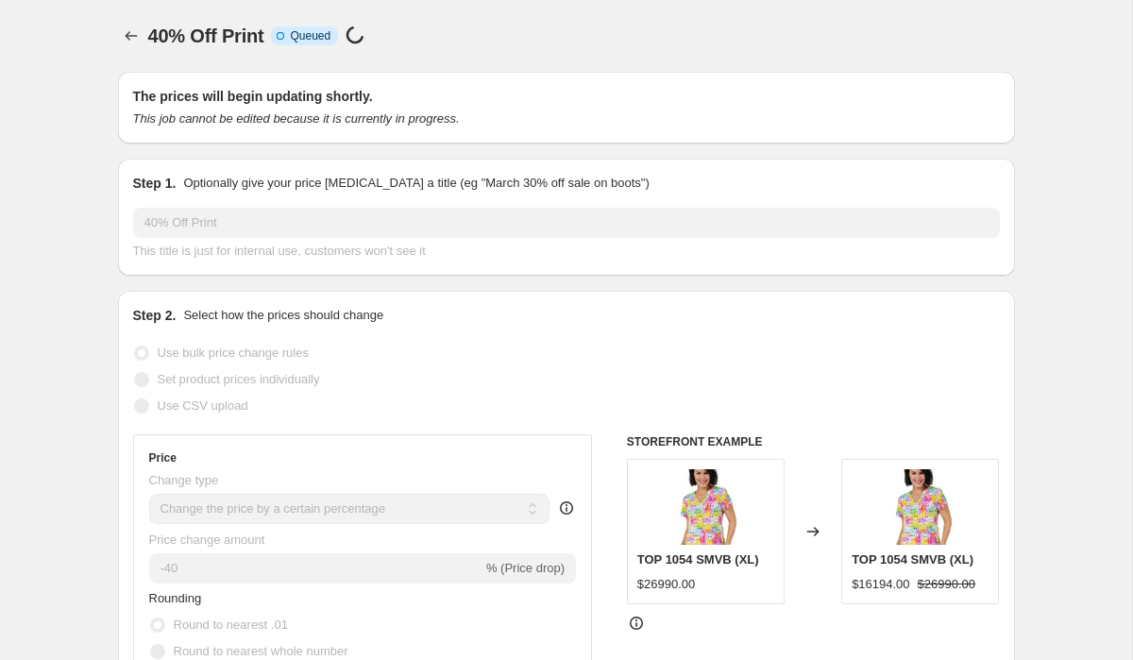
scroll to position [1285, 0]
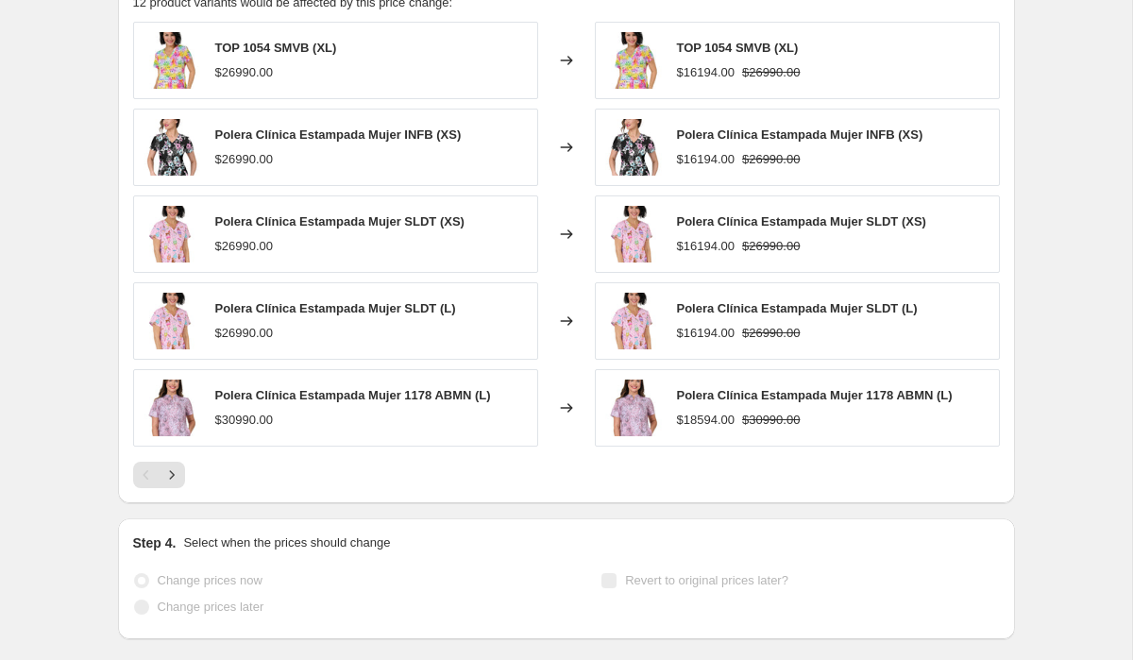
select select "percentage"
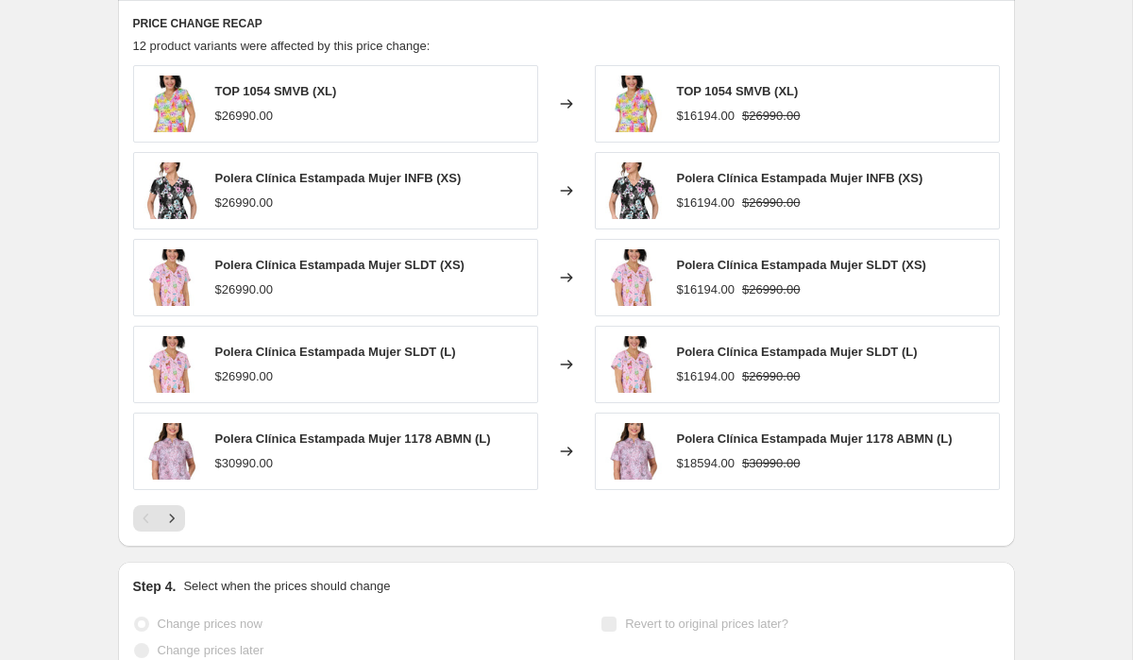
scroll to position [0, 0]
